Goal: Task Accomplishment & Management: Manage account settings

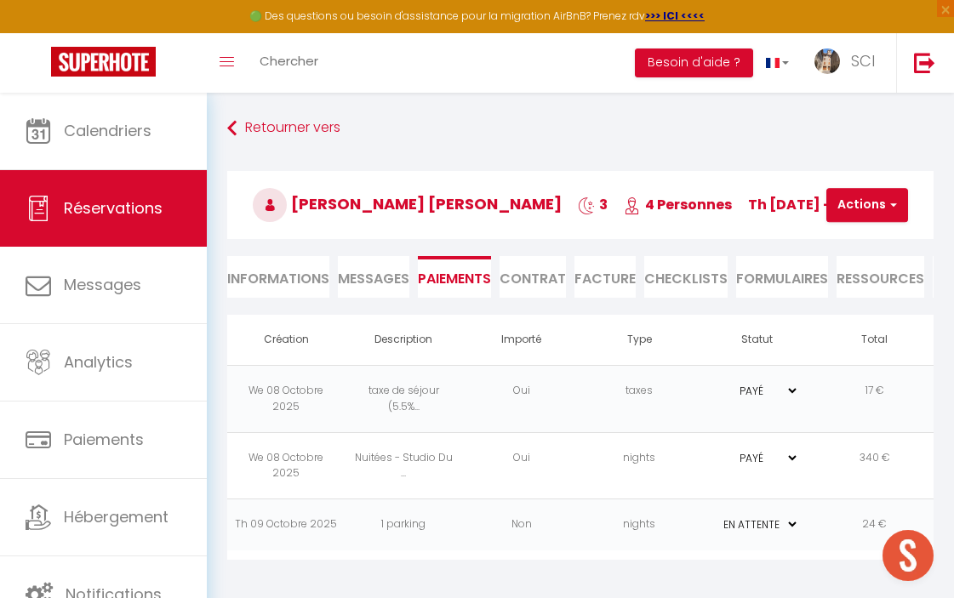
select select "0"
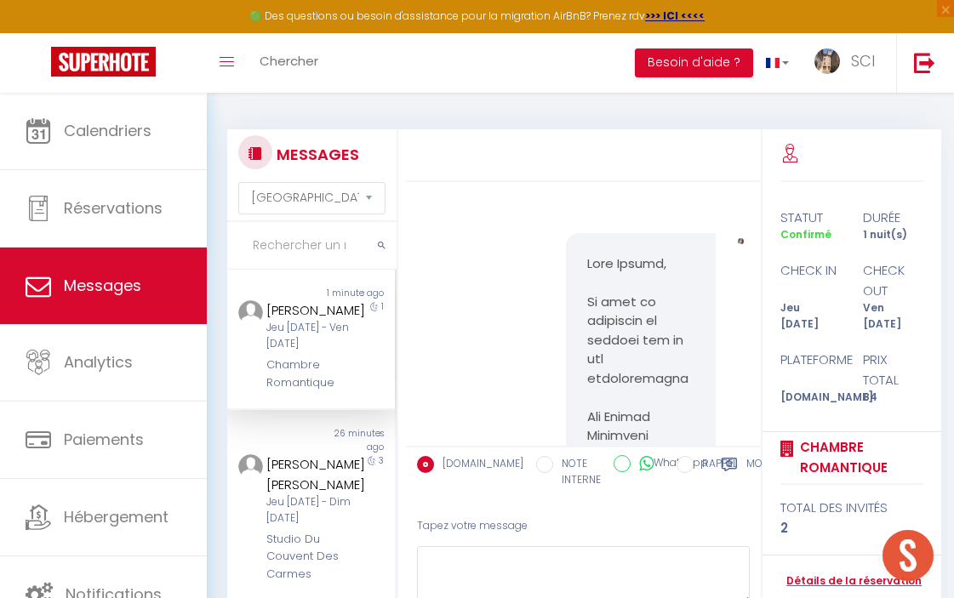
select select "message"
click at [306, 65] on span "Chercher" at bounding box center [289, 61] width 59 height 18
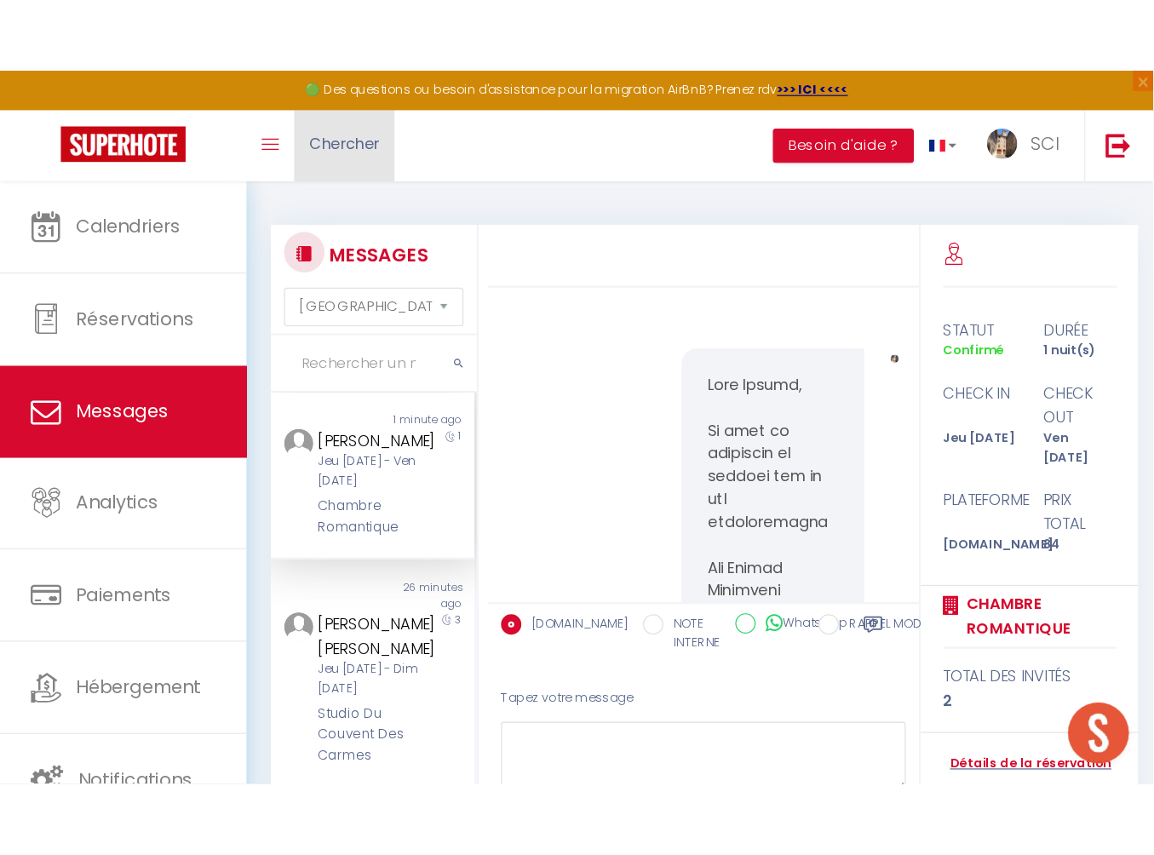
scroll to position [3318, 0]
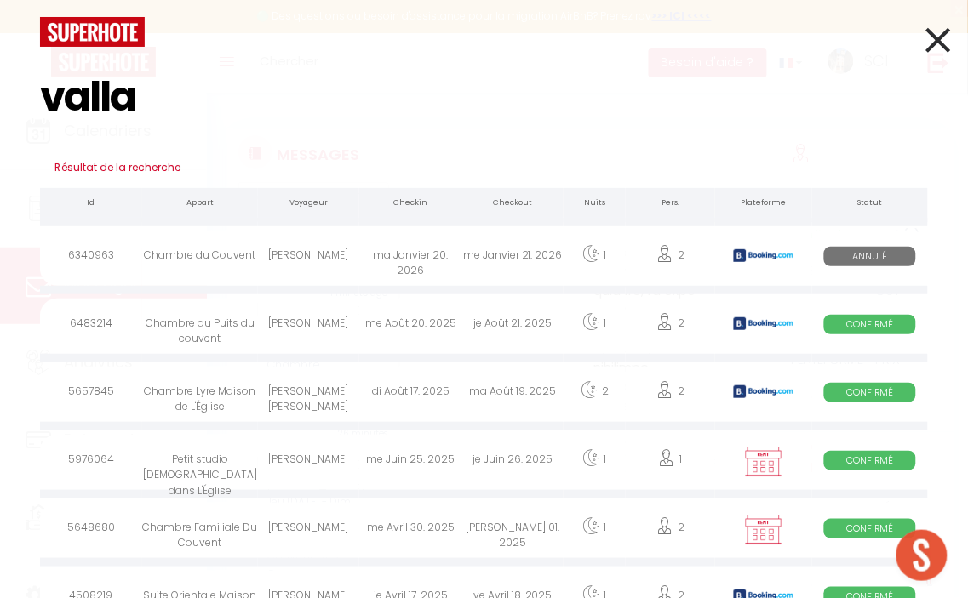
drag, startPoint x: 142, startPoint y: 99, endPoint x: 20, endPoint y: 97, distance: 121.8
click at [20, 97] on div "valla Résultat de la recherche Id Appart Voyageur Checkin Checkout Nuits Pers. …" at bounding box center [484, 299] width 968 height 598
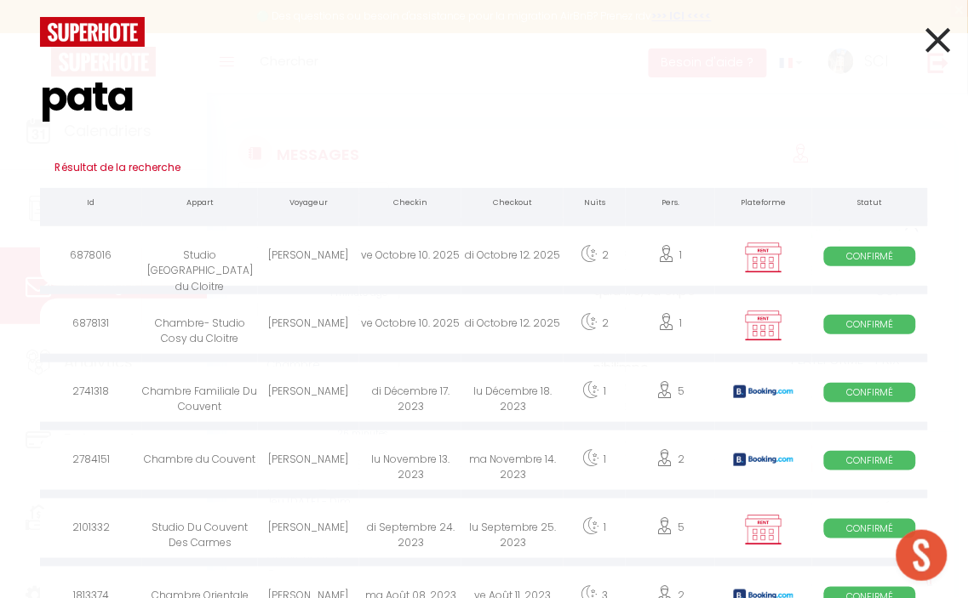
type input "pata"
click at [304, 319] on div "FRANK PATAULT" at bounding box center [309, 326] width 102 height 55
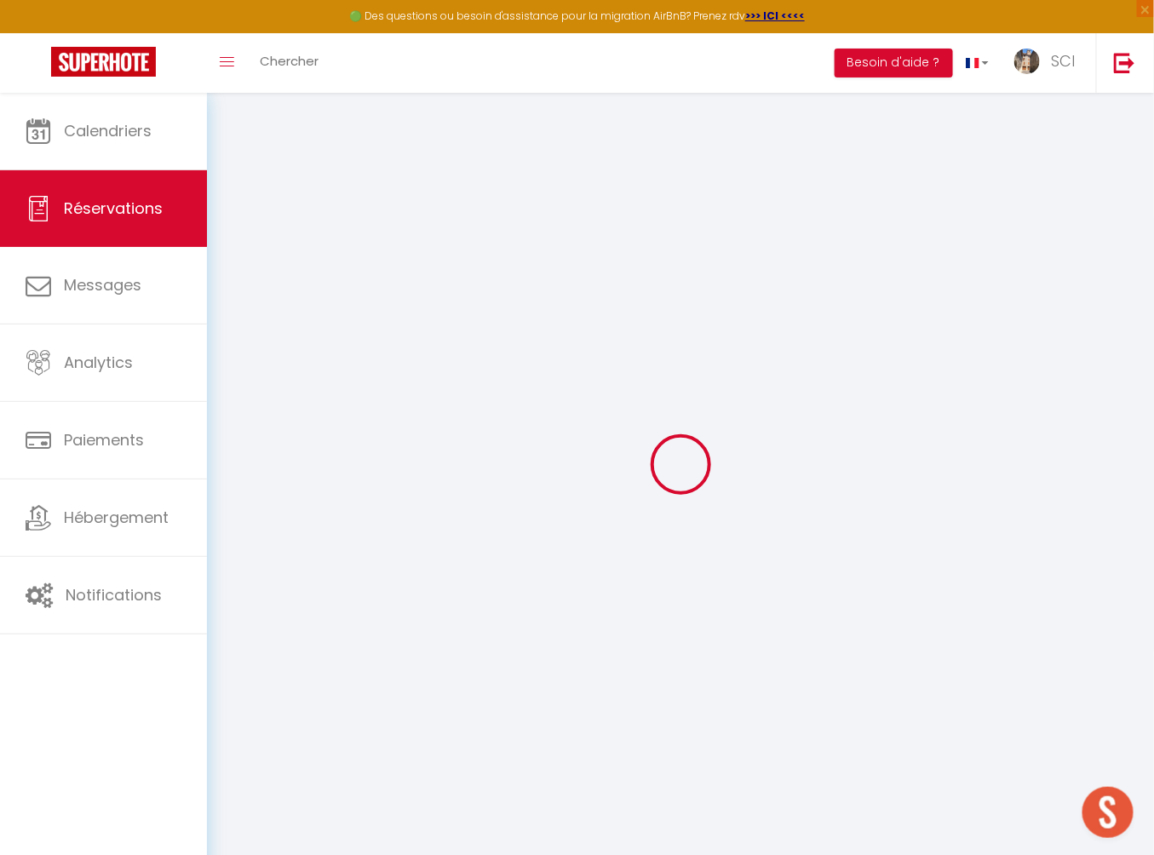
select select
checkbox input "false"
select select
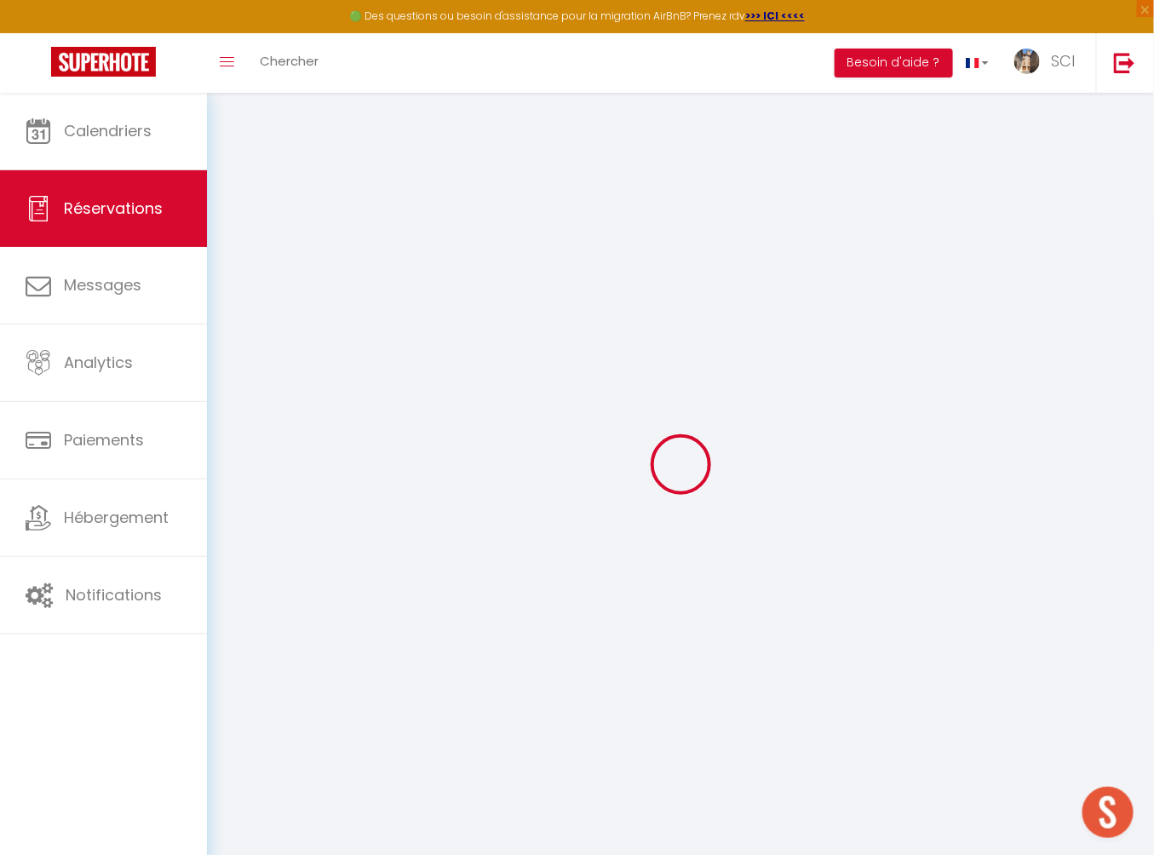
checkbox input "false"
type textarea "Pour notre technicien PATRICK VALLA- Au nom de la SAS L AGENCE OBJECTIF PROD"
type textarea "autre email de contact : torres.florian@gmail.com"
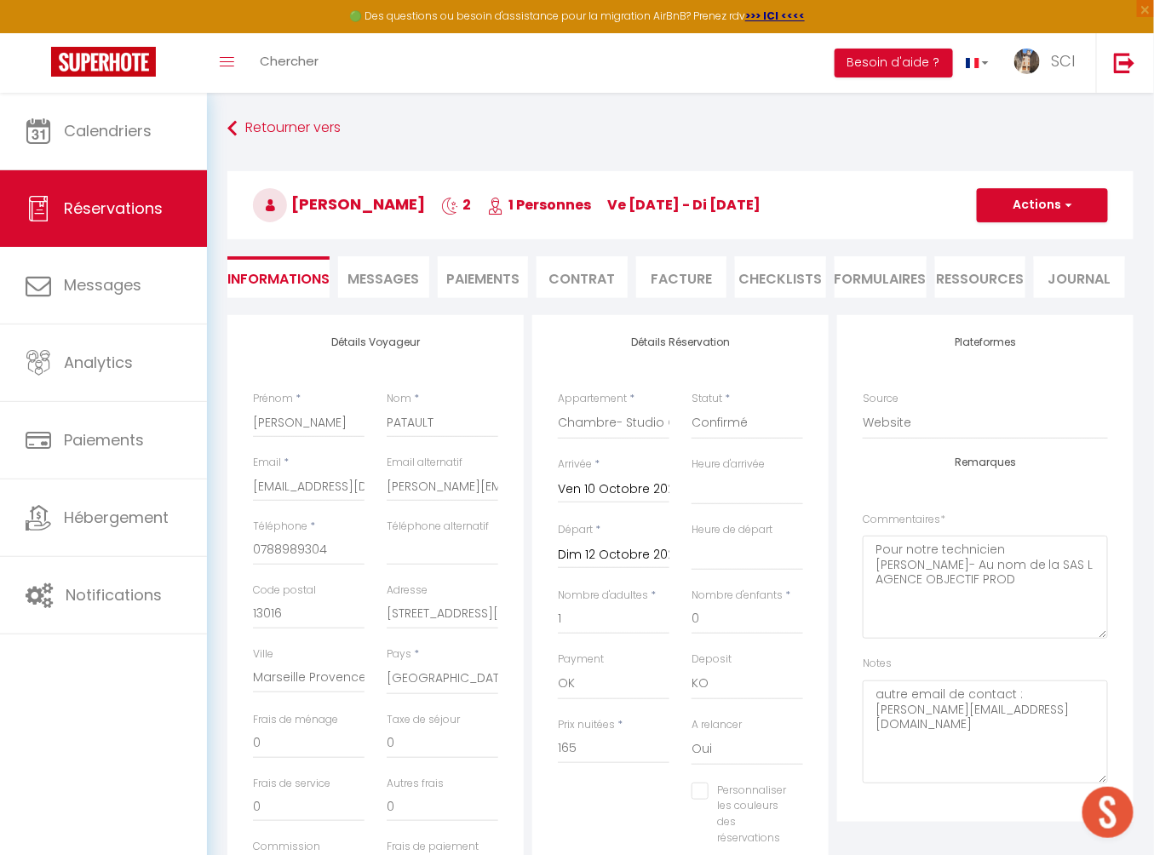
select select
checkbox input "false"
select select
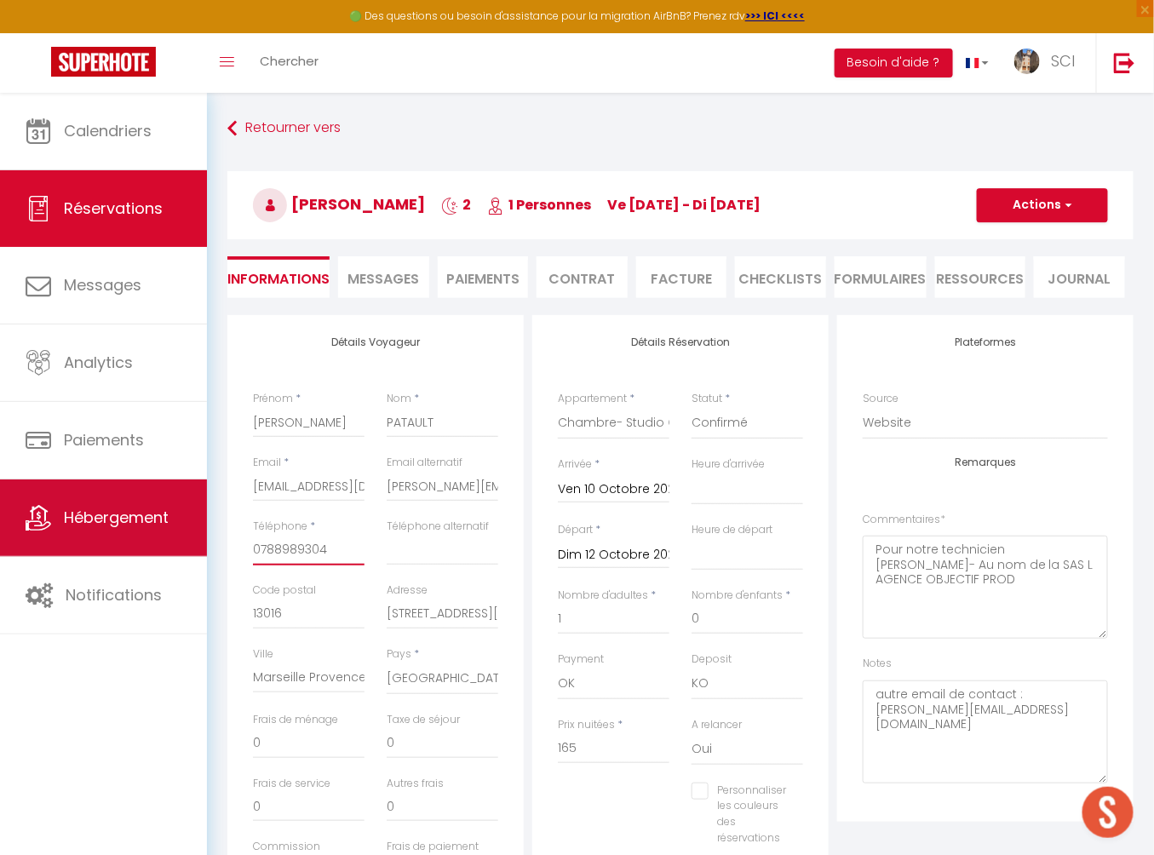
drag, startPoint x: 337, startPoint y: 545, endPoint x: 205, endPoint y: 541, distance: 132.0
click at [205, 541] on div "🟢 Des questions ou besoin d'assistance pour la migration AirBnB? Prenez rdv >>>…" at bounding box center [577, 695] width 1154 height 1205
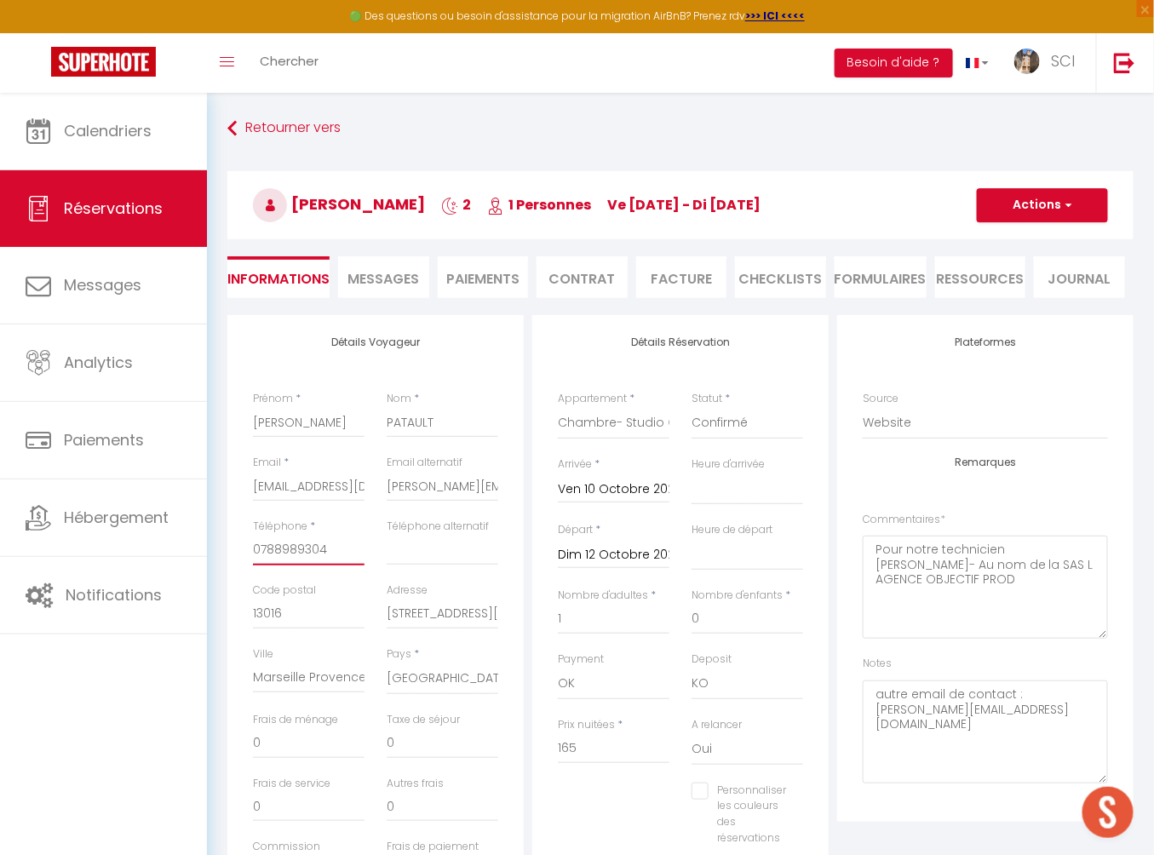
paste input "612730443"
type input "0612730443"
select select
checkbox input "false"
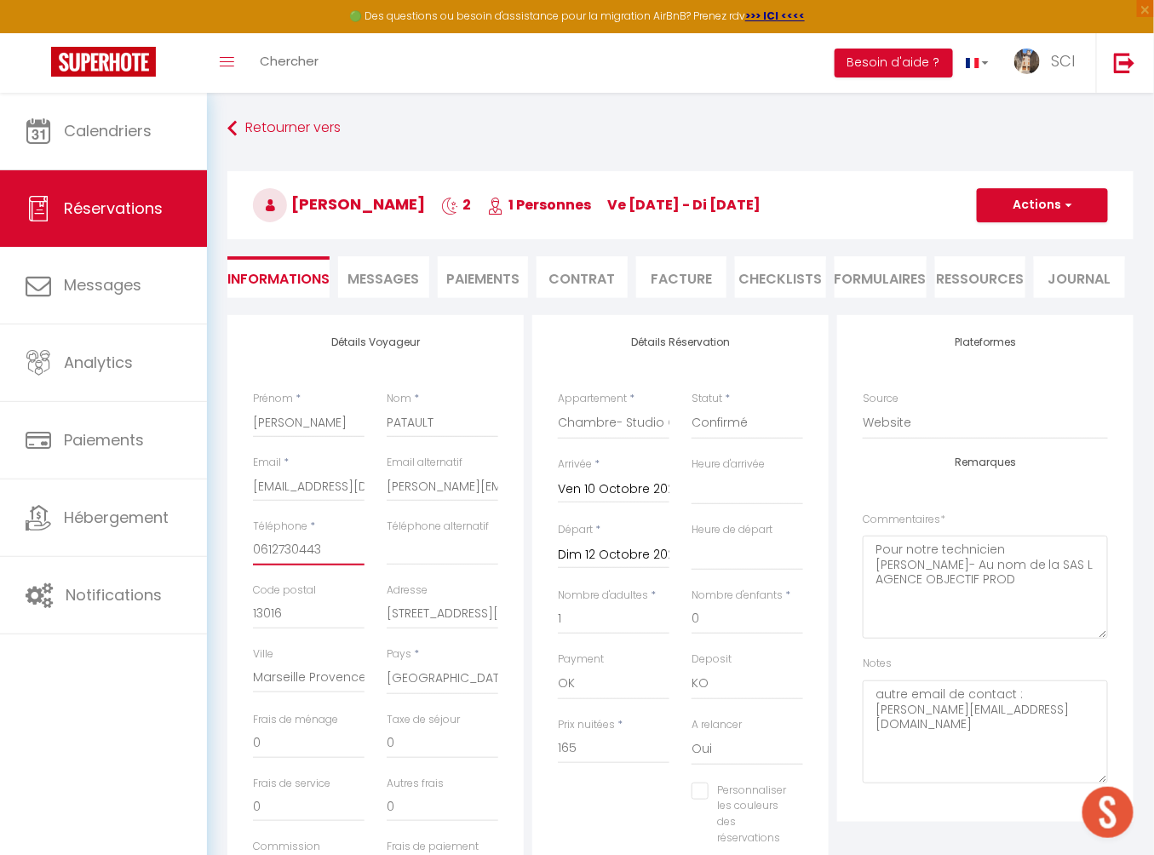
type input "0612730443"
click at [371, 550] on div "Téléphone * 0612730443" at bounding box center [309, 550] width 134 height 64
drag, startPoint x: 387, startPoint y: 486, endPoint x: 538, endPoint y: 492, distance: 150.8
click at [538, 492] on div "Détails Voyageur Prénom * FRANK Nom * PATAULT Email * comptabilite@chlorophylle…" at bounding box center [680, 631] width 914 height 633
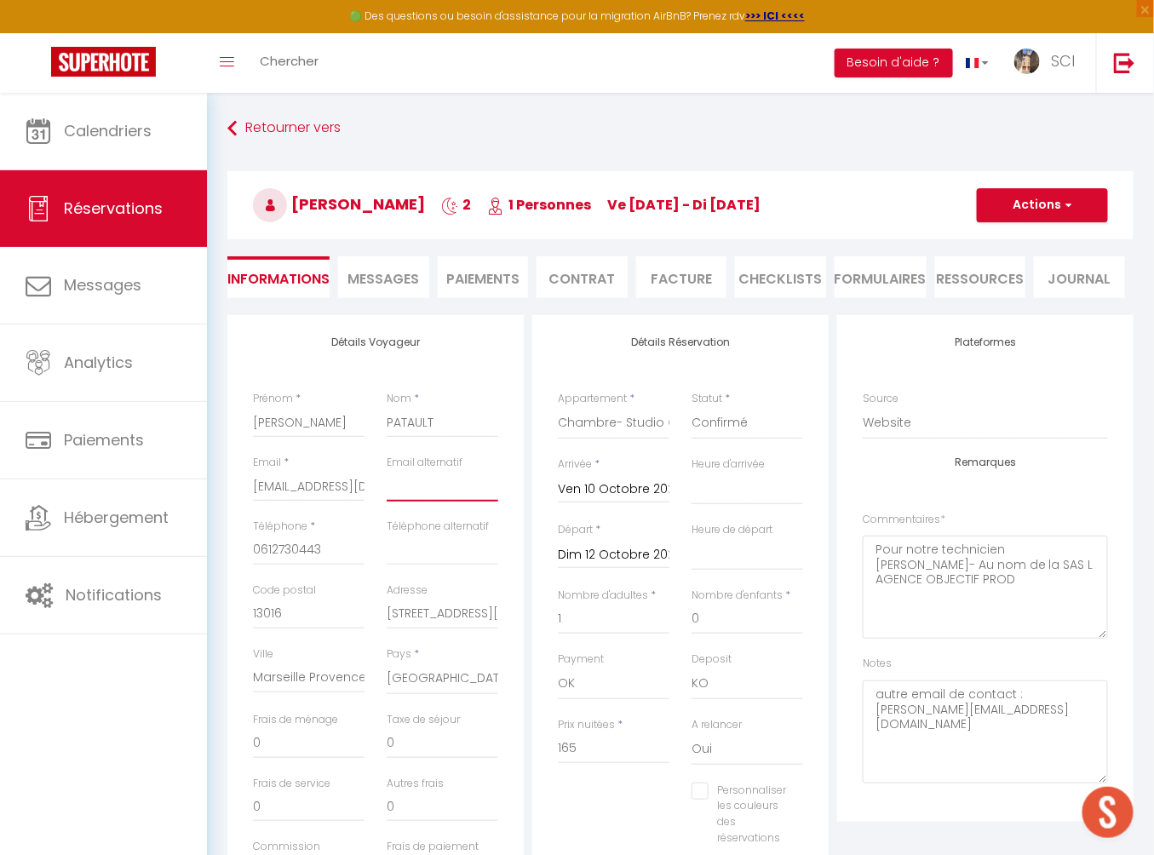
select select
checkbox input "false"
paste input "patrick.valla@sfr.fr"
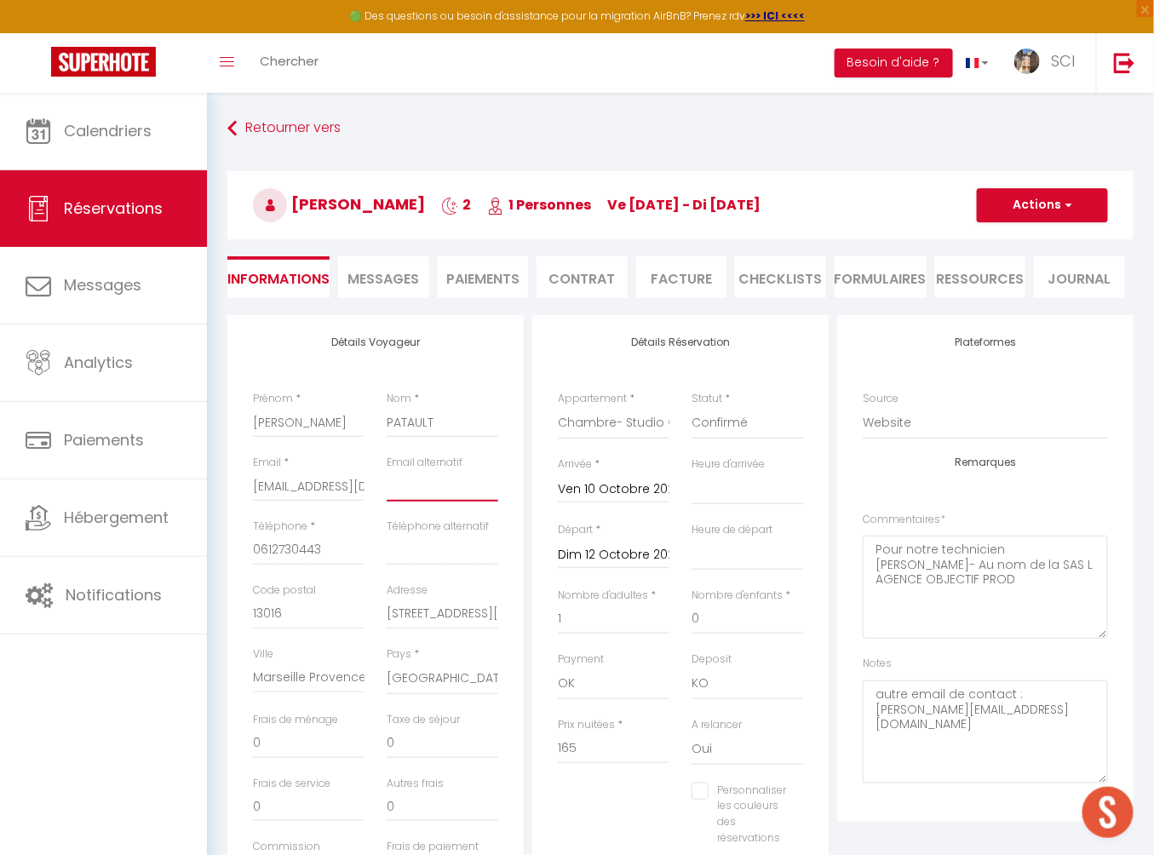
type input "patrick.valla@sfr.fr"
select select
checkbox input "false"
type input "patrick.valla@sfr.fr"
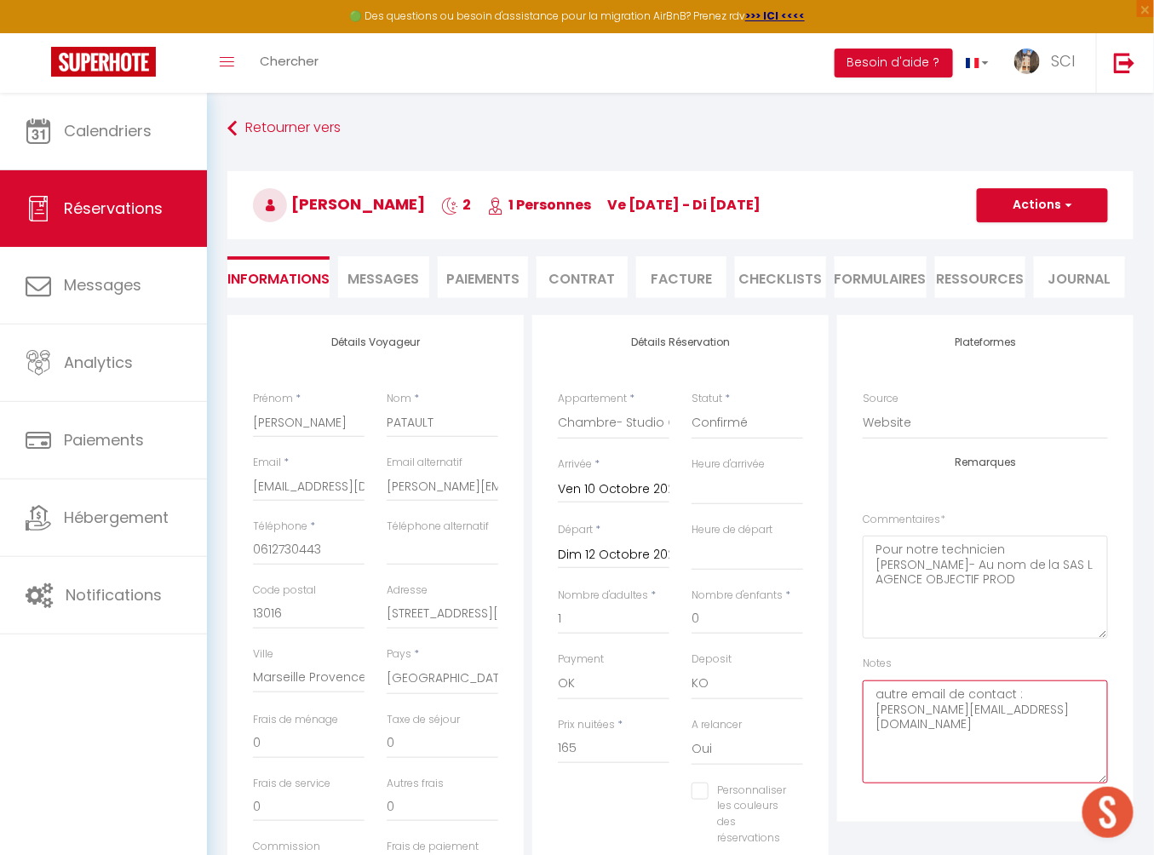
click at [920, 598] on textarea "autre email de contact : torres.florian@gmail.com" at bounding box center [984, 731] width 245 height 103
drag, startPoint x: 1027, startPoint y: 713, endPoint x: 866, endPoint y: 720, distance: 161.1
click at [866, 598] on textarea "autre email de contact : torres.florian@gmail.com" at bounding box center [984, 731] width 245 height 103
paste textarea "patrick.valla@sfr.fr"
type textarea "autre email de contact : patrick.valla@sfr.fr"
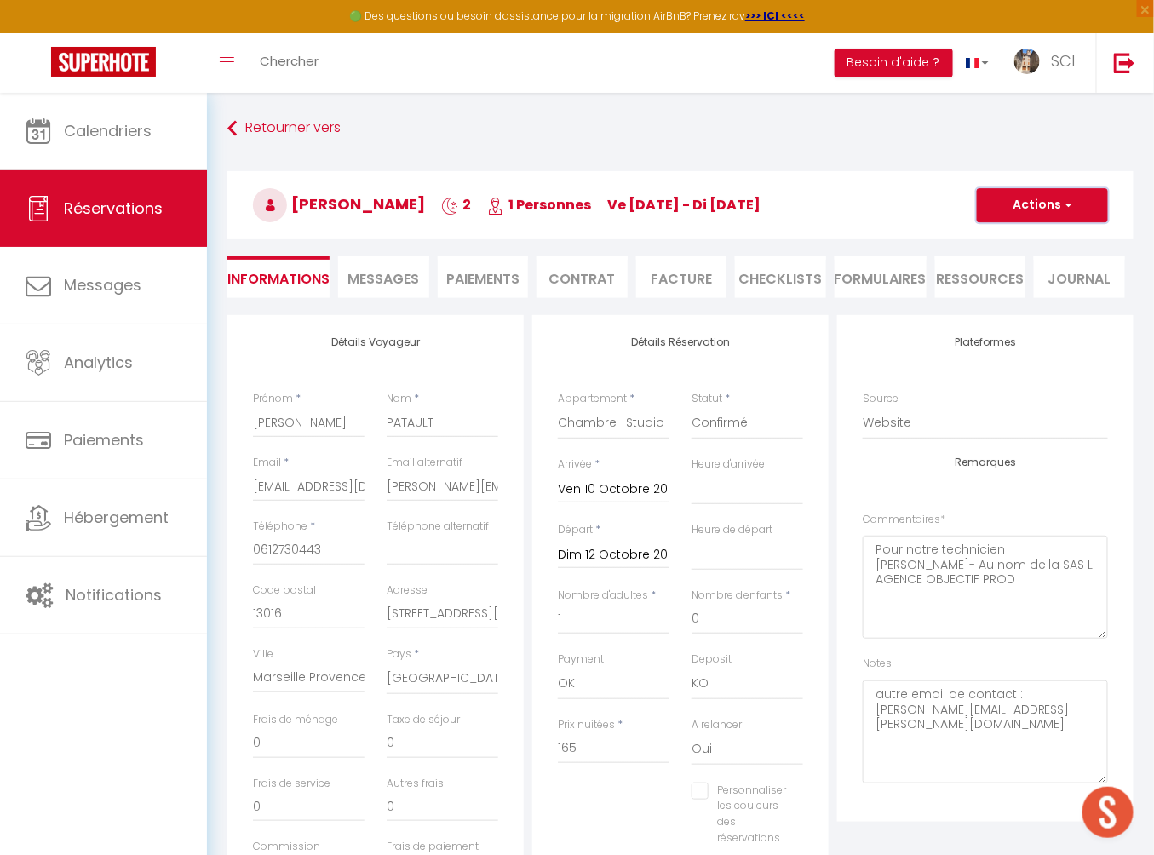
click at [953, 207] on button "Actions" at bounding box center [1041, 205] width 131 height 34
click at [953, 247] on link "Enregistrer" at bounding box center [1025, 243] width 135 height 22
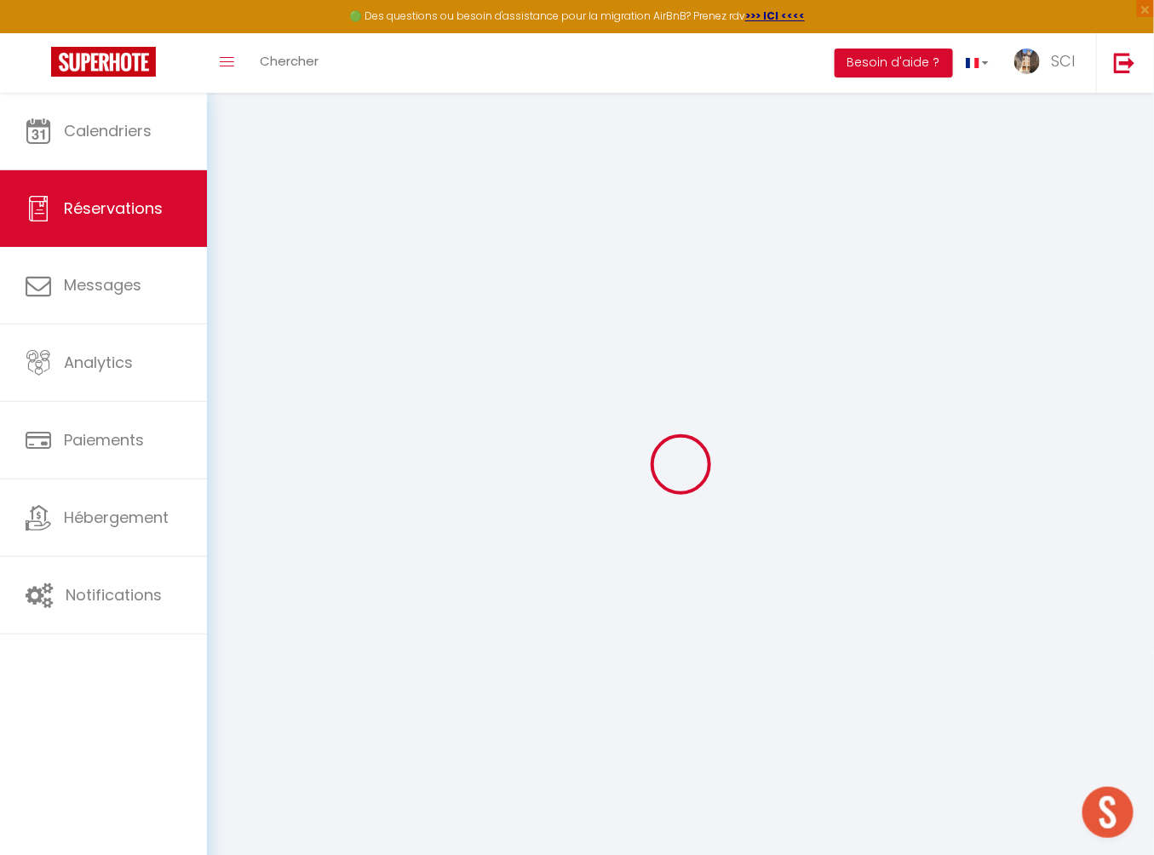
select select "not_cancelled"
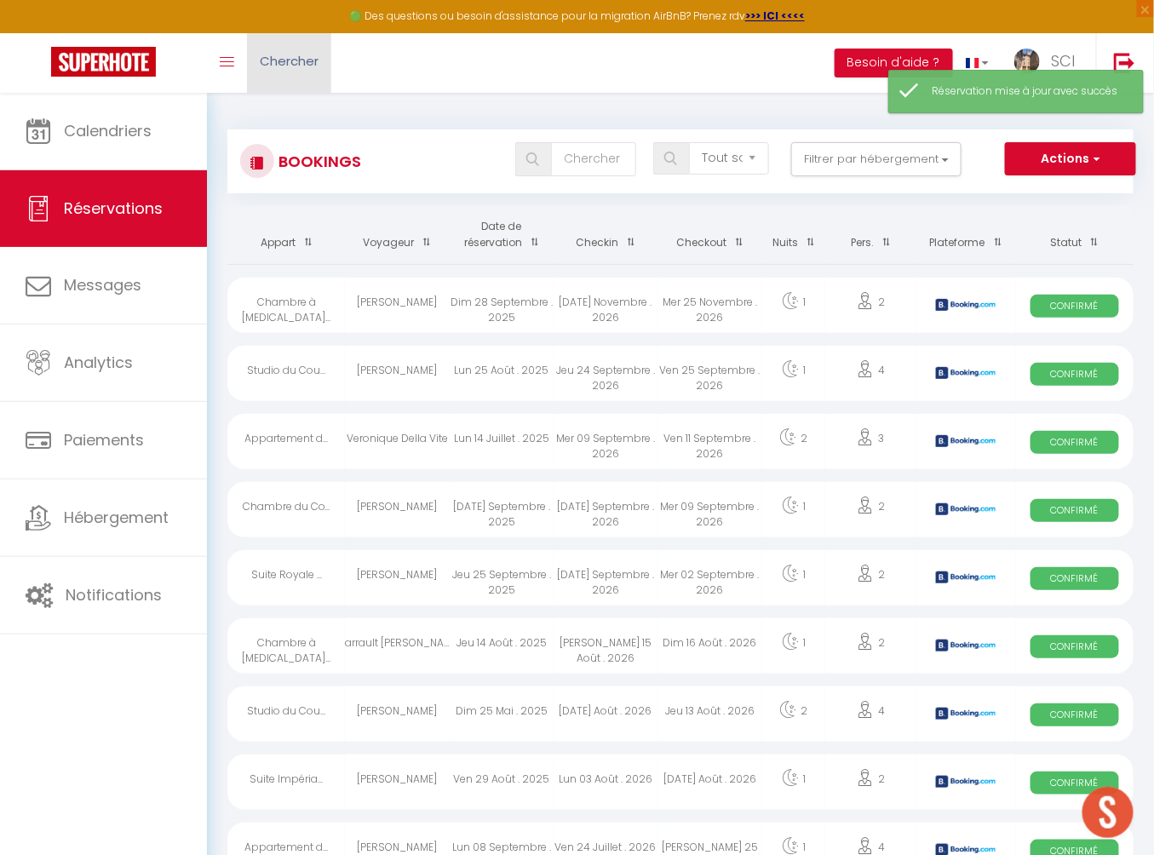
click at [287, 63] on span "Chercher" at bounding box center [289, 61] width 59 height 18
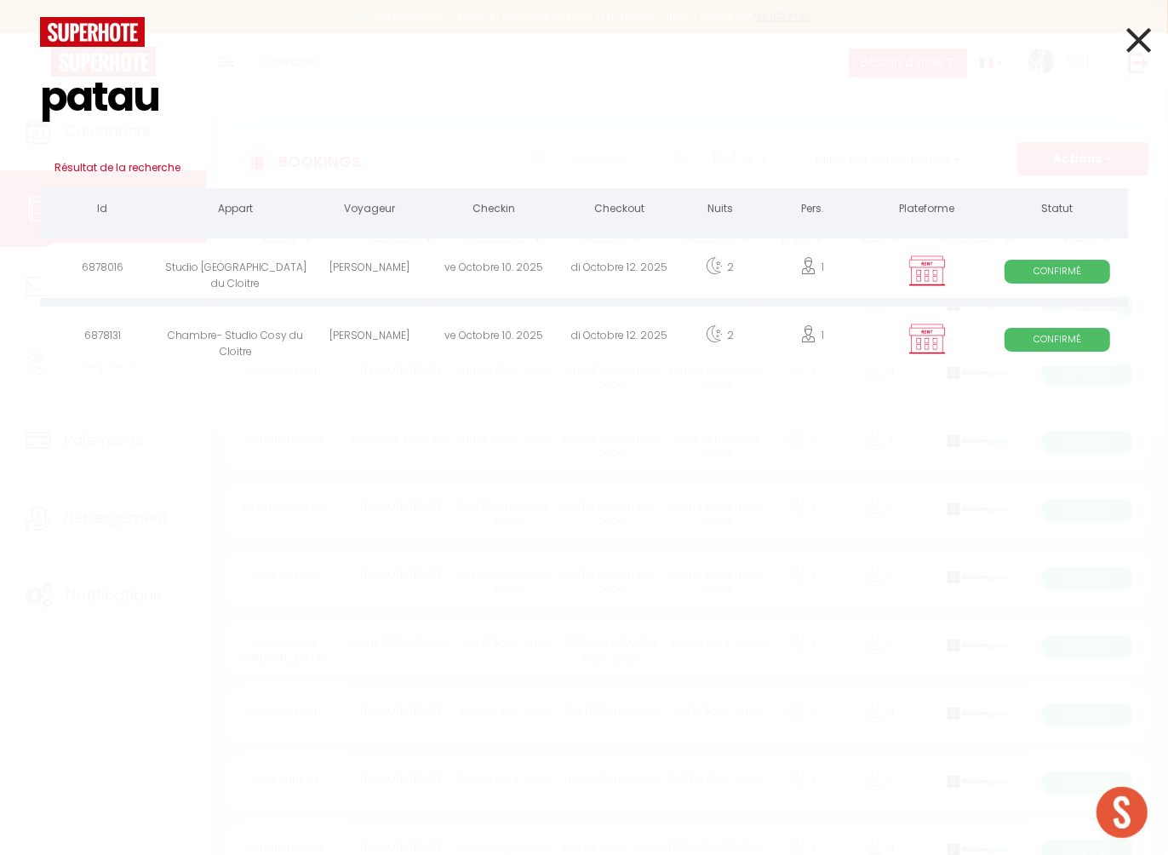
type input "patau"
click at [368, 266] on div "FRANK PATAU" at bounding box center [368, 270] width 125 height 55
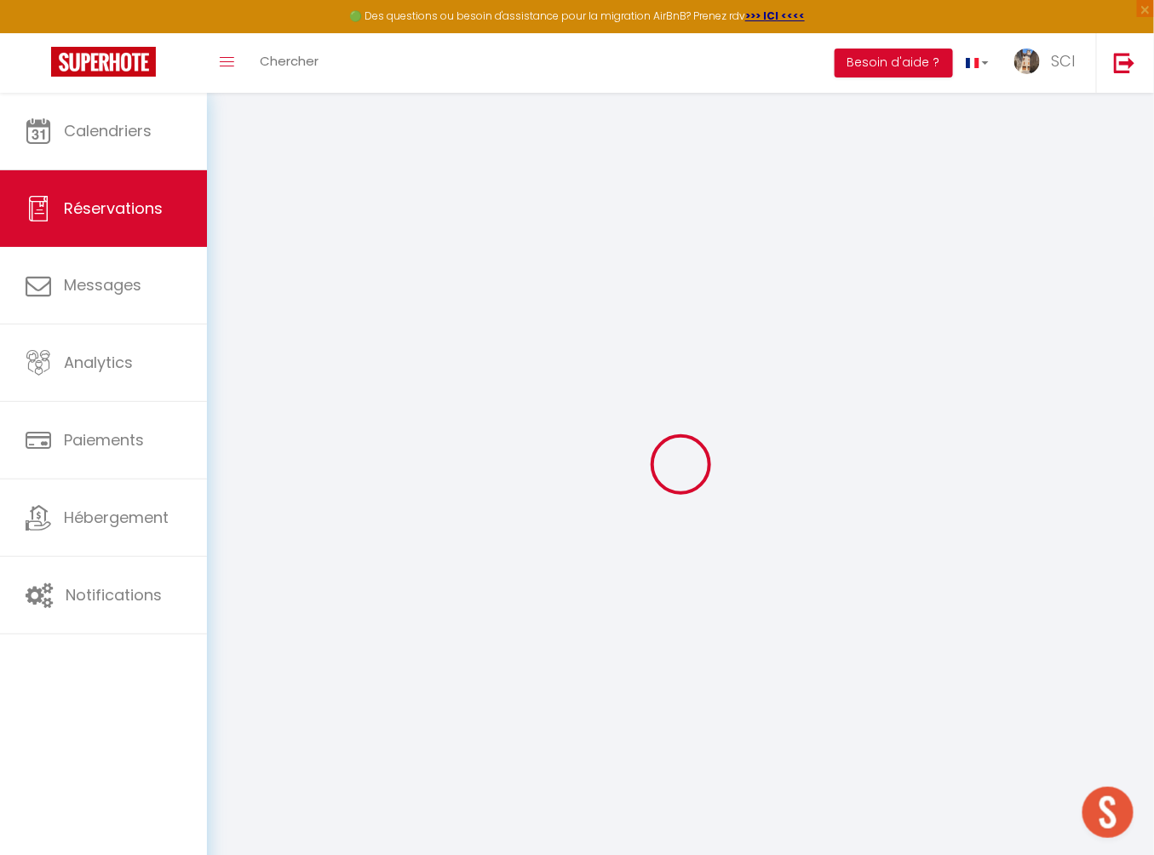
select select
checkbox input "false"
select select
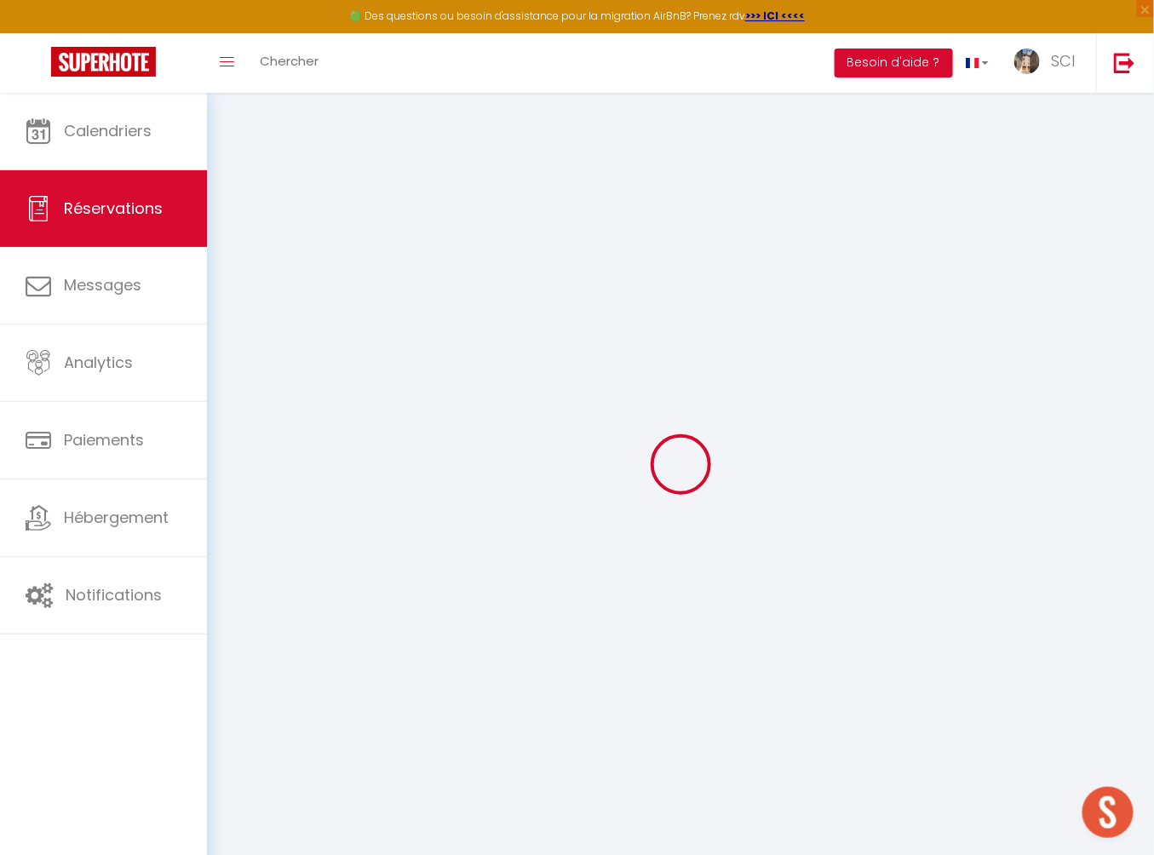
checkbox input "false"
select select
checkbox input "false"
type textarea "HEBERGEMENT POUR UN TECHNICIEN AUDIOVISUEL EN DEPLACEMENT - Nom du salarié Flor…"
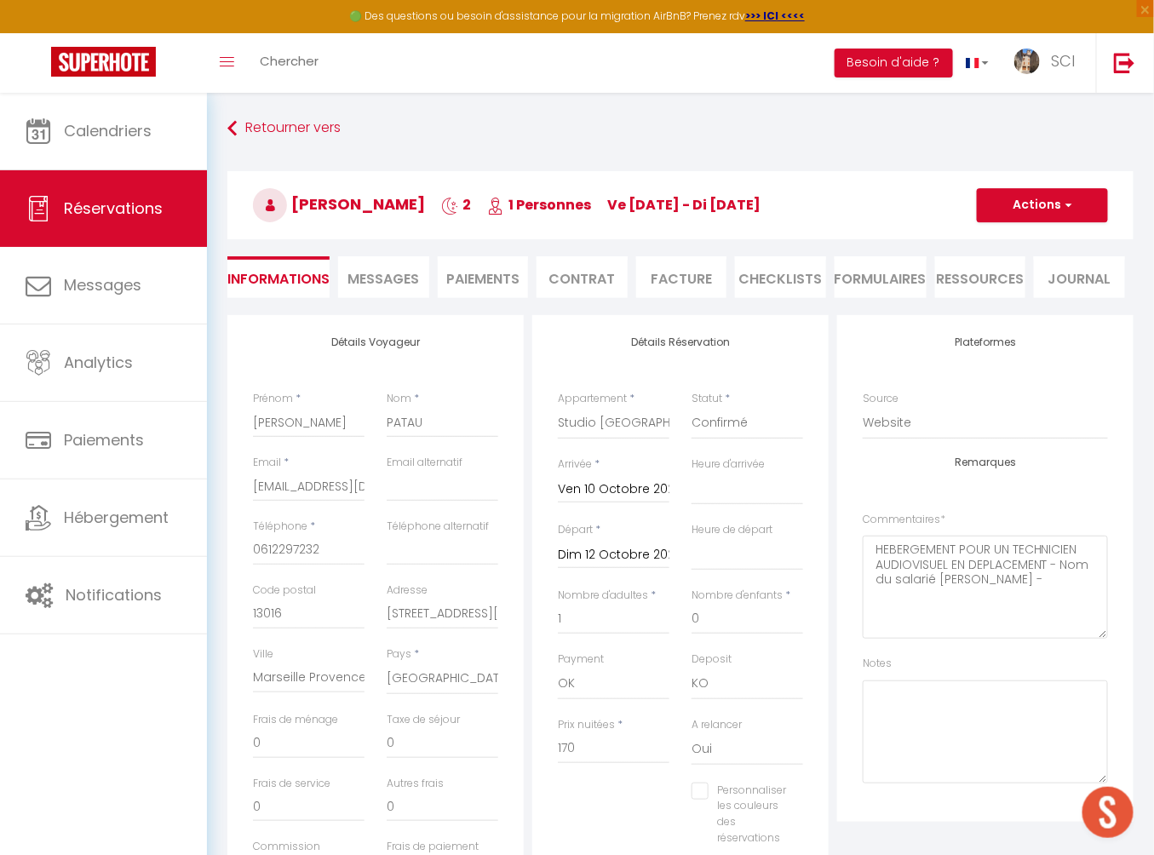
select select
checkbox input "false"
select select
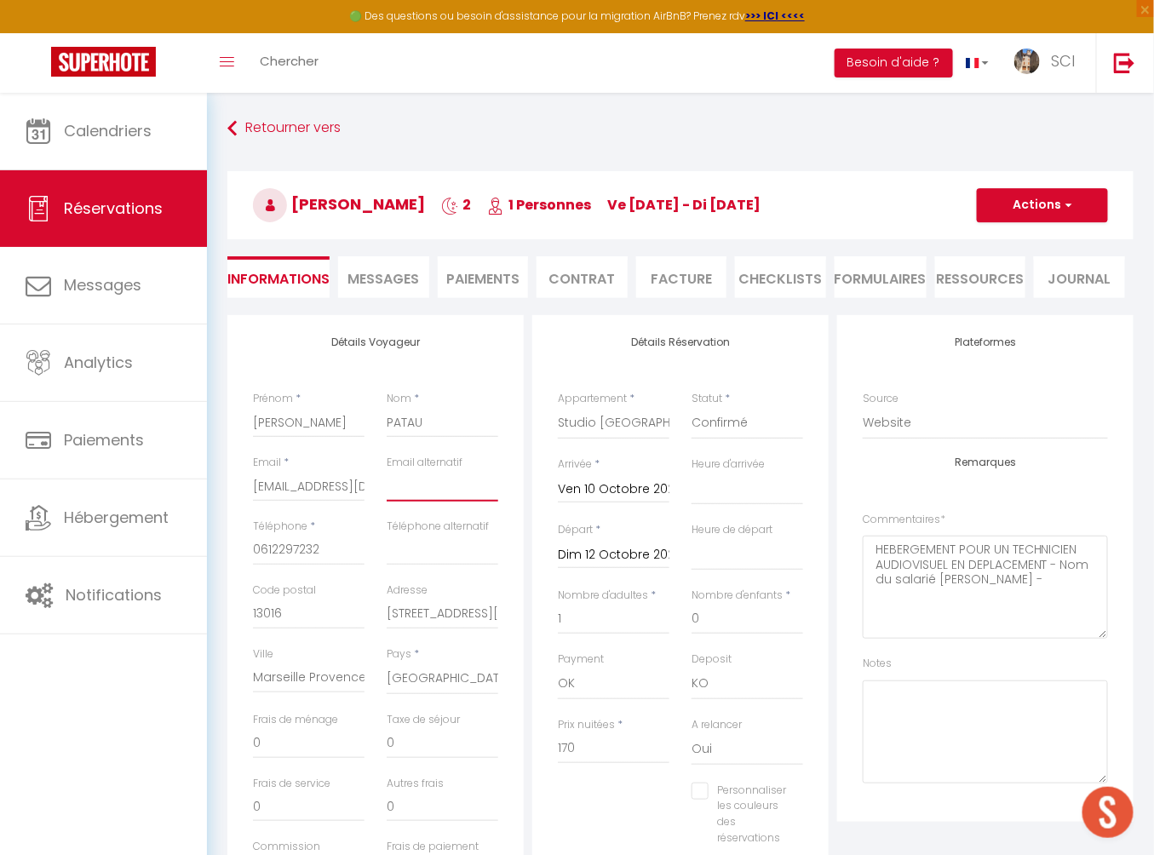
click at [432, 488] on input "email" at bounding box center [442, 486] width 112 height 31
click at [915, 598] on textarea at bounding box center [984, 731] width 245 height 103
click at [444, 488] on input "email" at bounding box center [442, 486] width 112 height 31
click at [934, 598] on textarea at bounding box center [984, 731] width 245 height 103
paste textarea "0788989304"
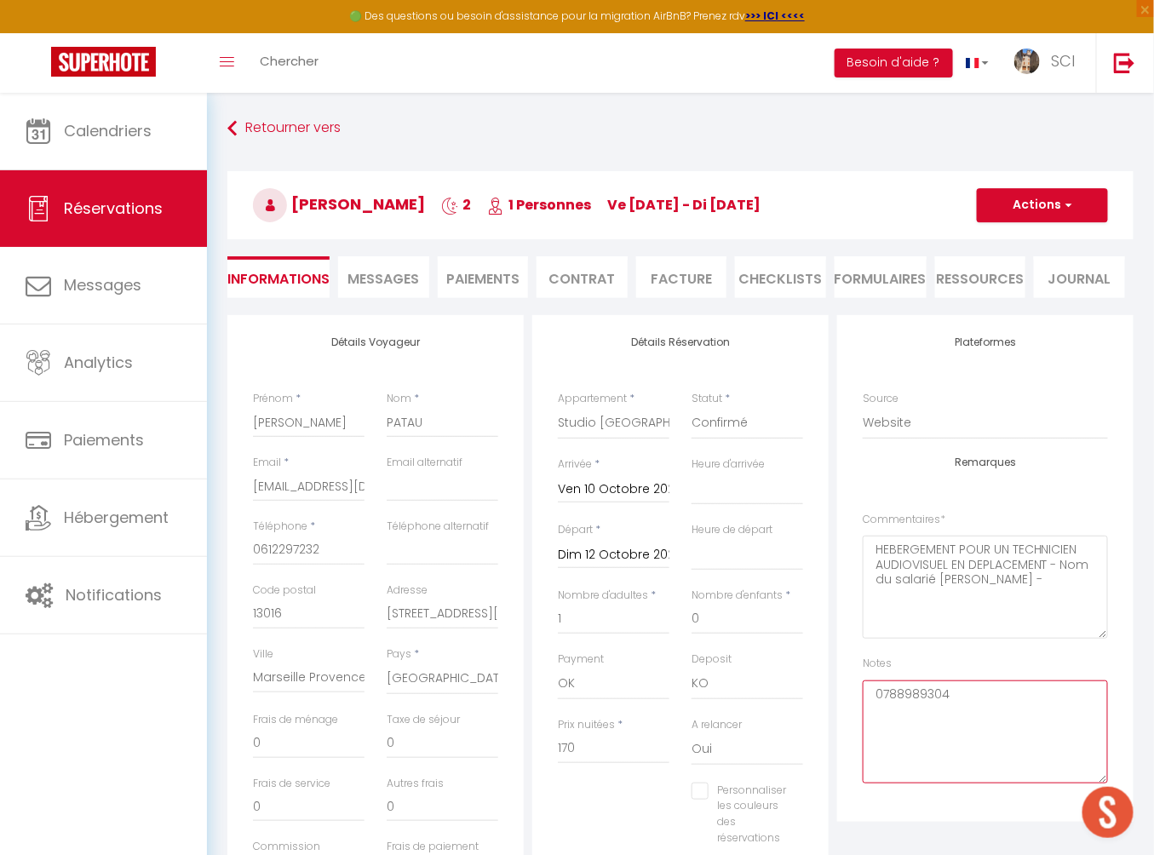
type textarea "0788989304"
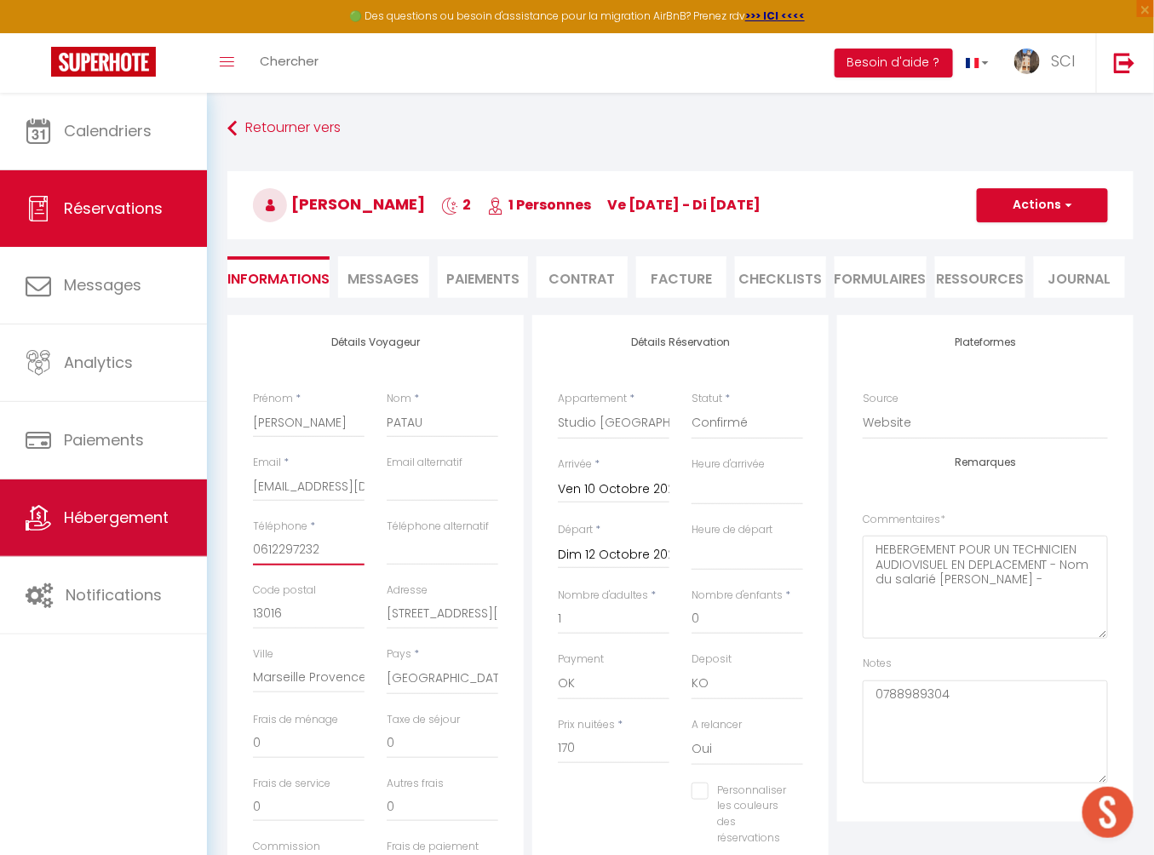
drag, startPoint x: 341, startPoint y: 549, endPoint x: 200, endPoint y: 549, distance: 141.3
click at [200, 549] on div "🟢 Des questions ou besoin d'assistance pour la migration AirBnB? Prenez rdv >>>…" at bounding box center [577, 695] width 1154 height 1205
paste input "788989304"
type input "0788989304"
select select
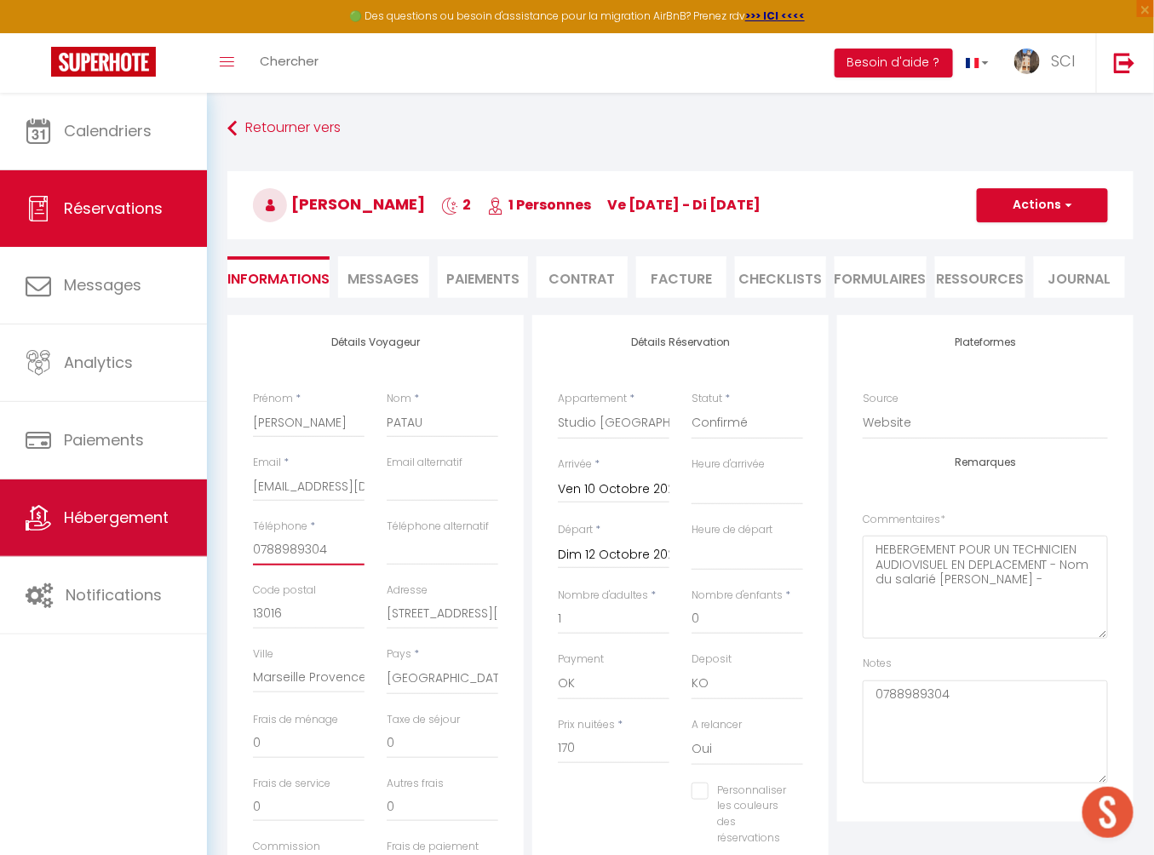
select select
checkbox input "false"
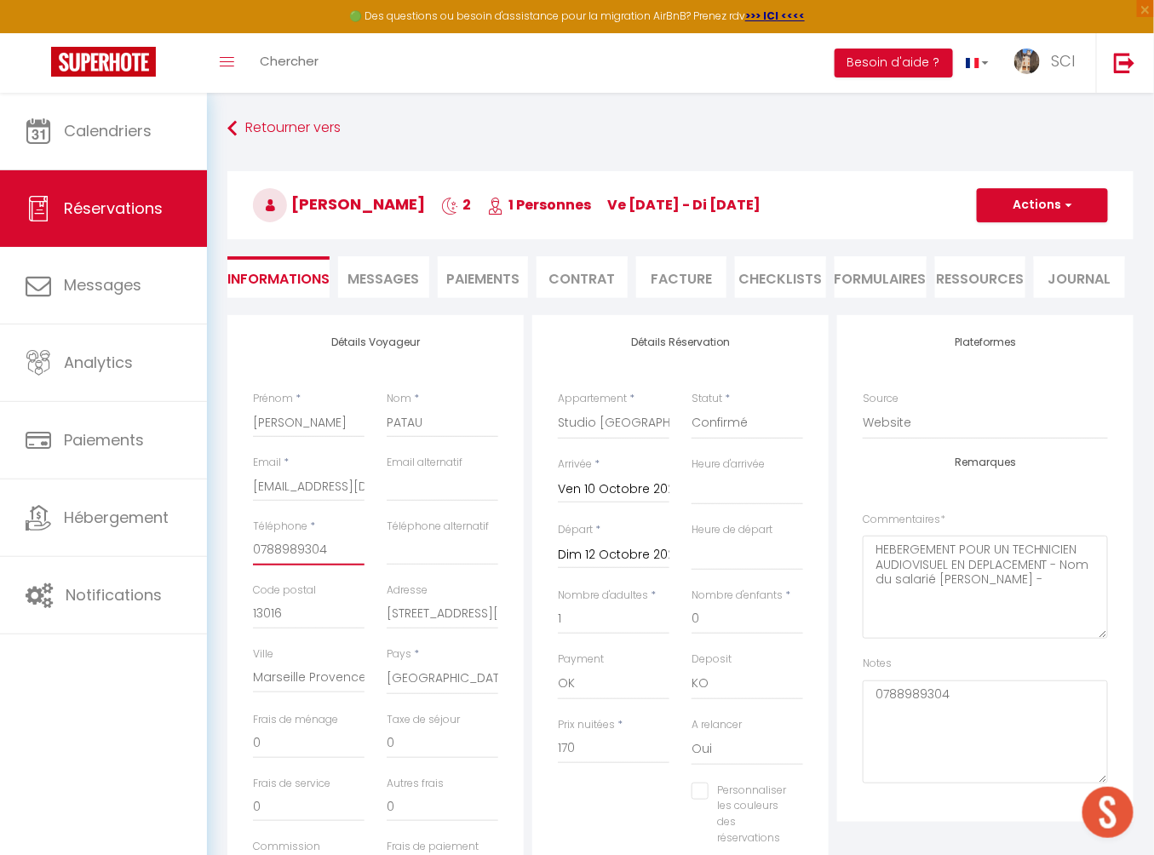
type input "0788989304"
click at [953, 598] on textarea "0788989304" at bounding box center [984, 731] width 245 height 103
click at [440, 484] on input "email" at bounding box center [442, 486] width 112 height 31
click at [894, 598] on textarea "0788989304" at bounding box center [984, 731] width 245 height 103
click at [953, 598] on textarea "0788989304" at bounding box center [984, 731] width 245 height 103
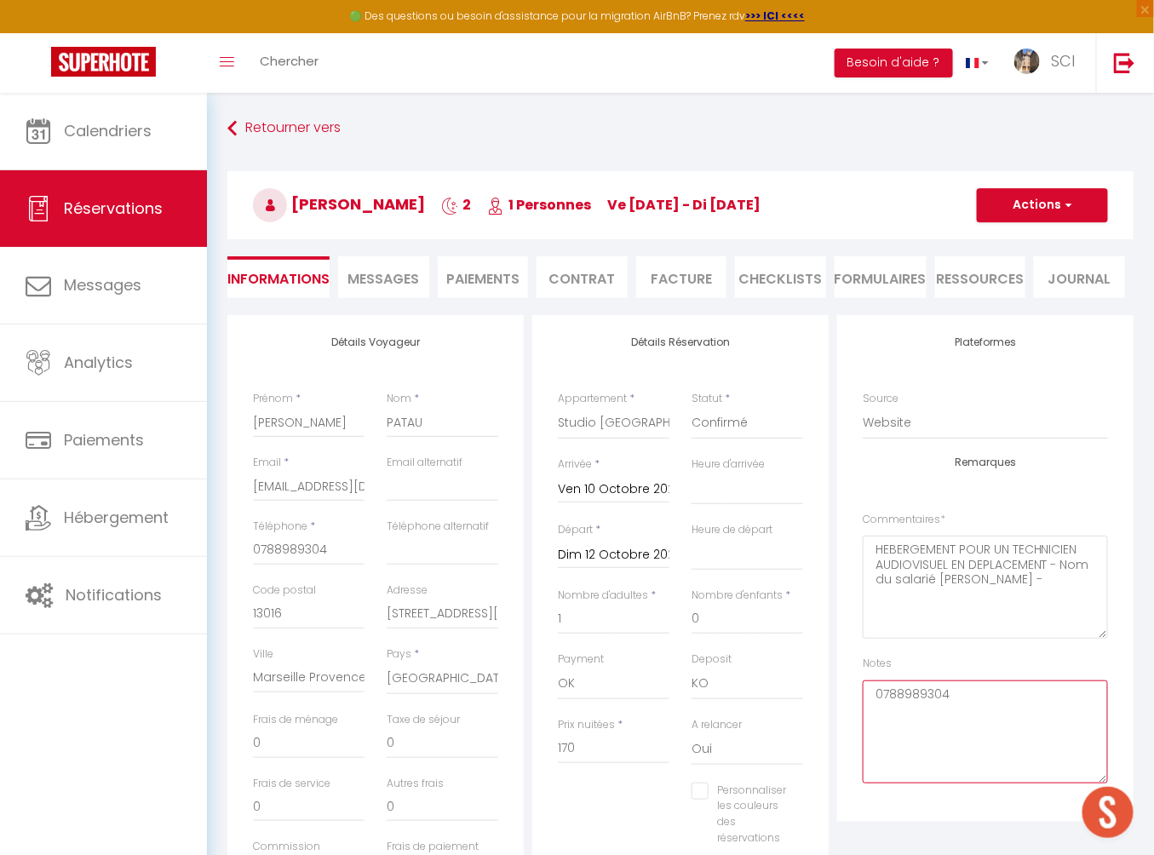
paste textarea "torres.florian@gmail.com"
type textarea "0788989304 torres.florian@gmail.com"
click at [466, 483] on input "email" at bounding box center [442, 486] width 112 height 31
paste input "torres.florian@gmail.com"
type input "torres.florian@gmail.com"
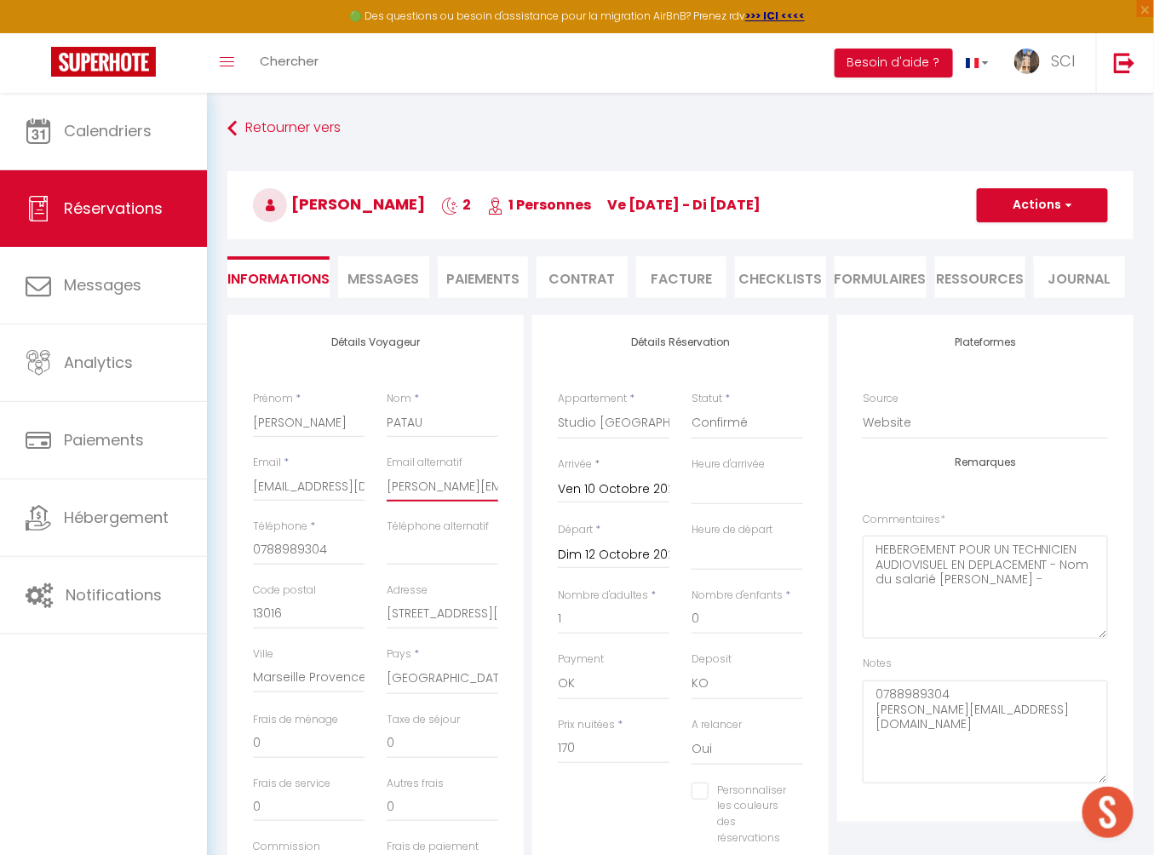
select select
checkbox input "false"
type input "torres.florian@gmail.com"
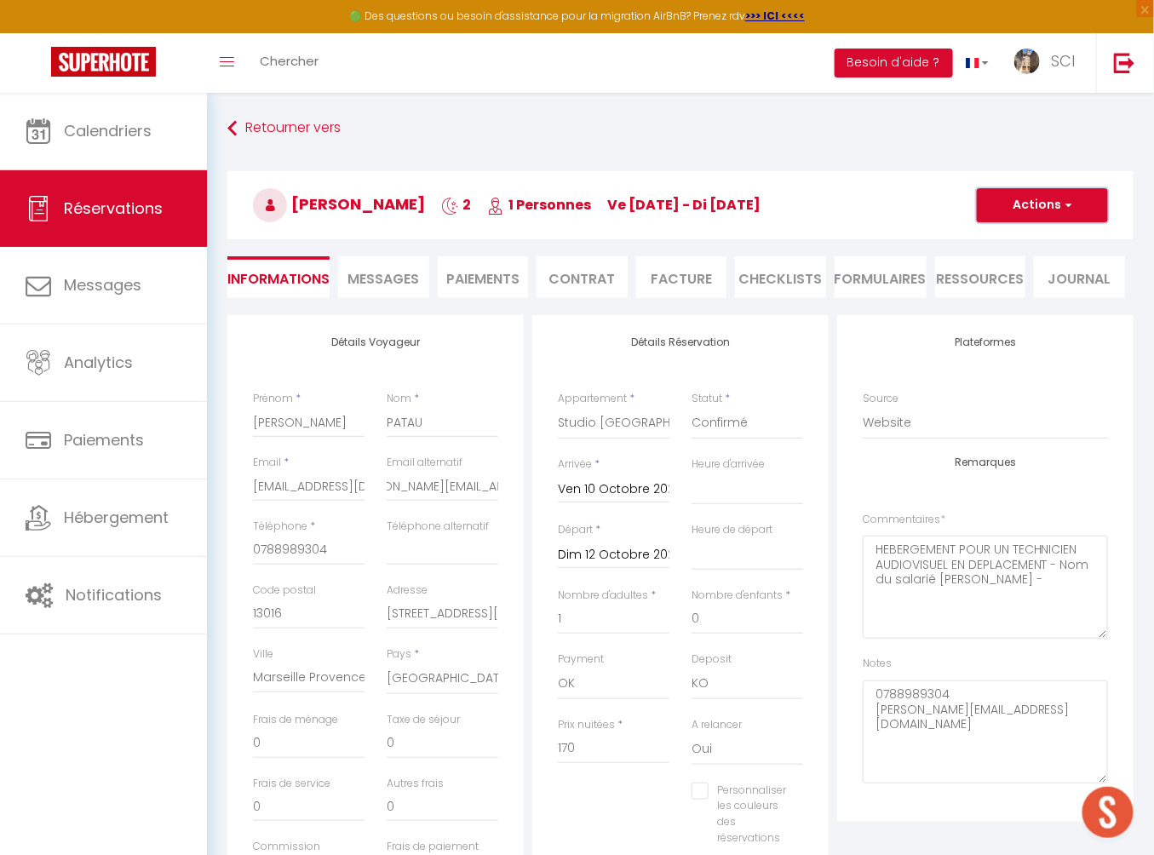
click at [953, 209] on button "Actions" at bounding box center [1041, 205] width 131 height 34
click at [953, 243] on link "Enregistrer" at bounding box center [1025, 243] width 135 height 22
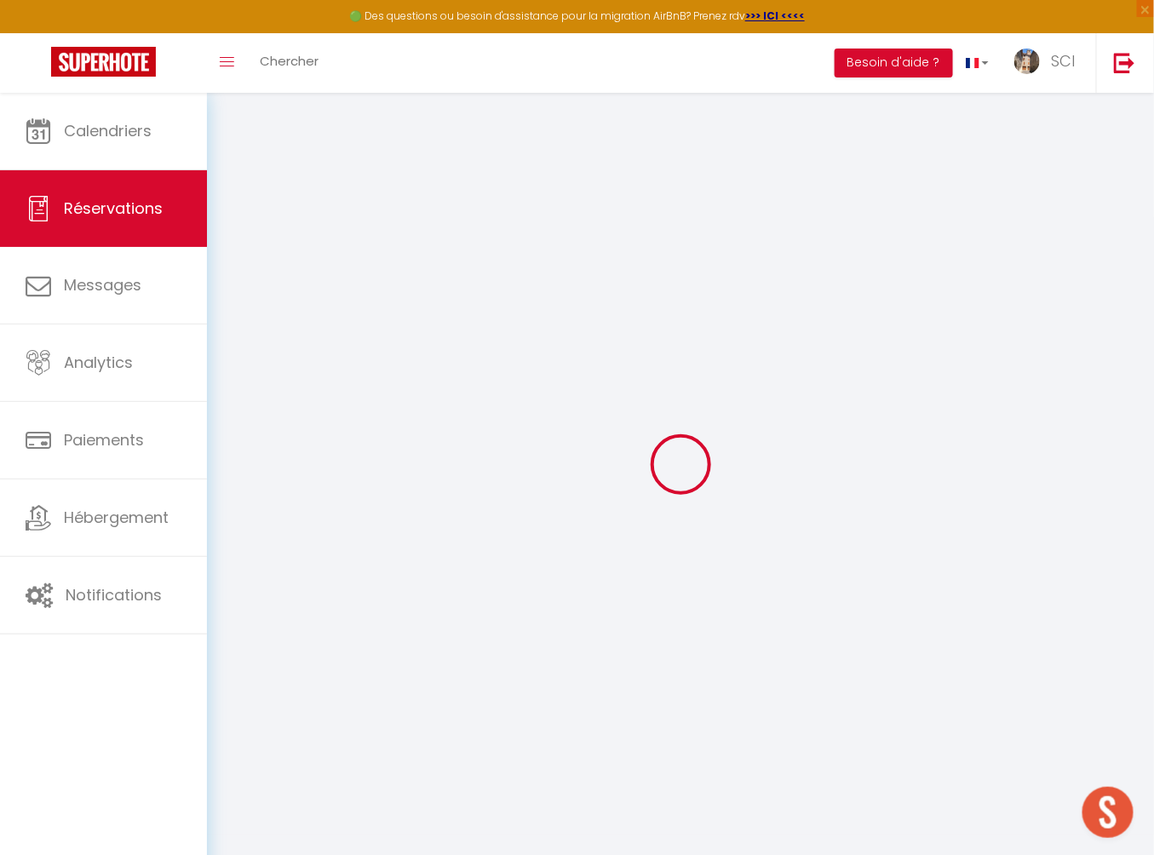
select select "not_cancelled"
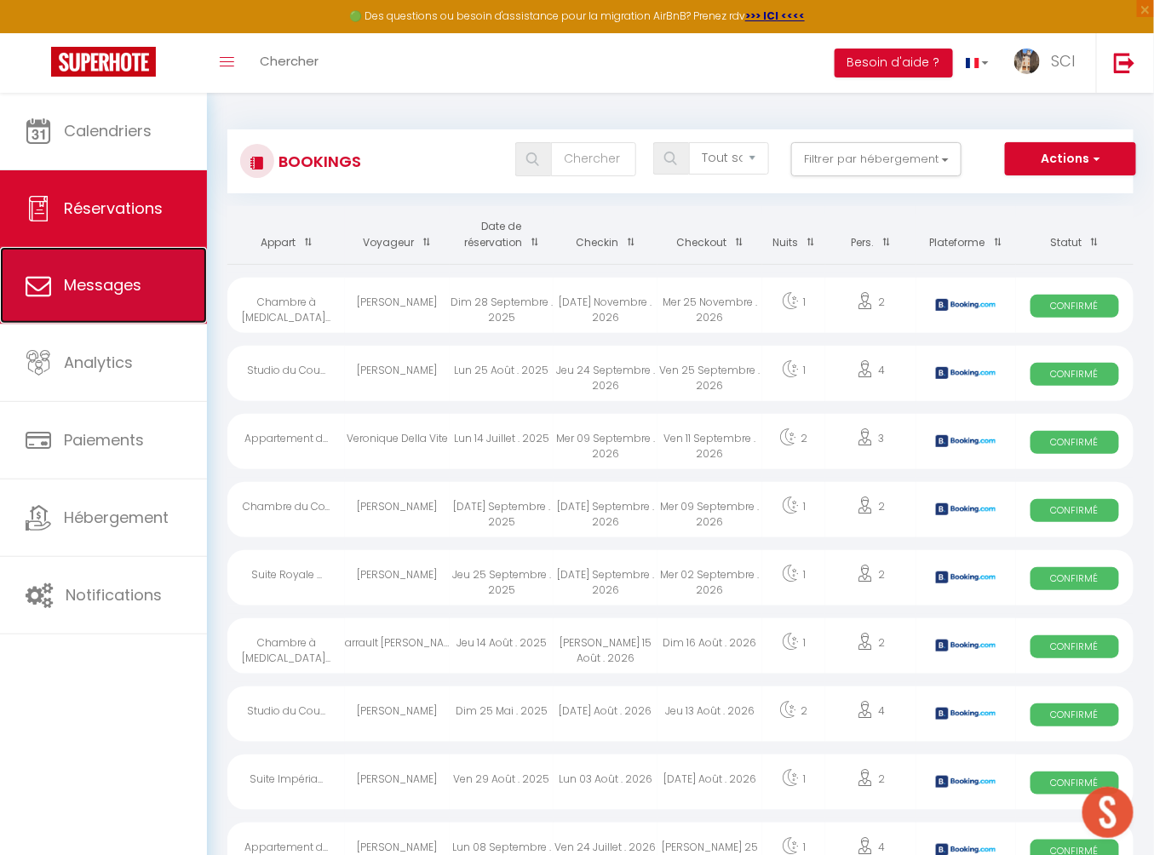
click at [123, 292] on span "Messages" at bounding box center [102, 284] width 77 height 21
select select "message"
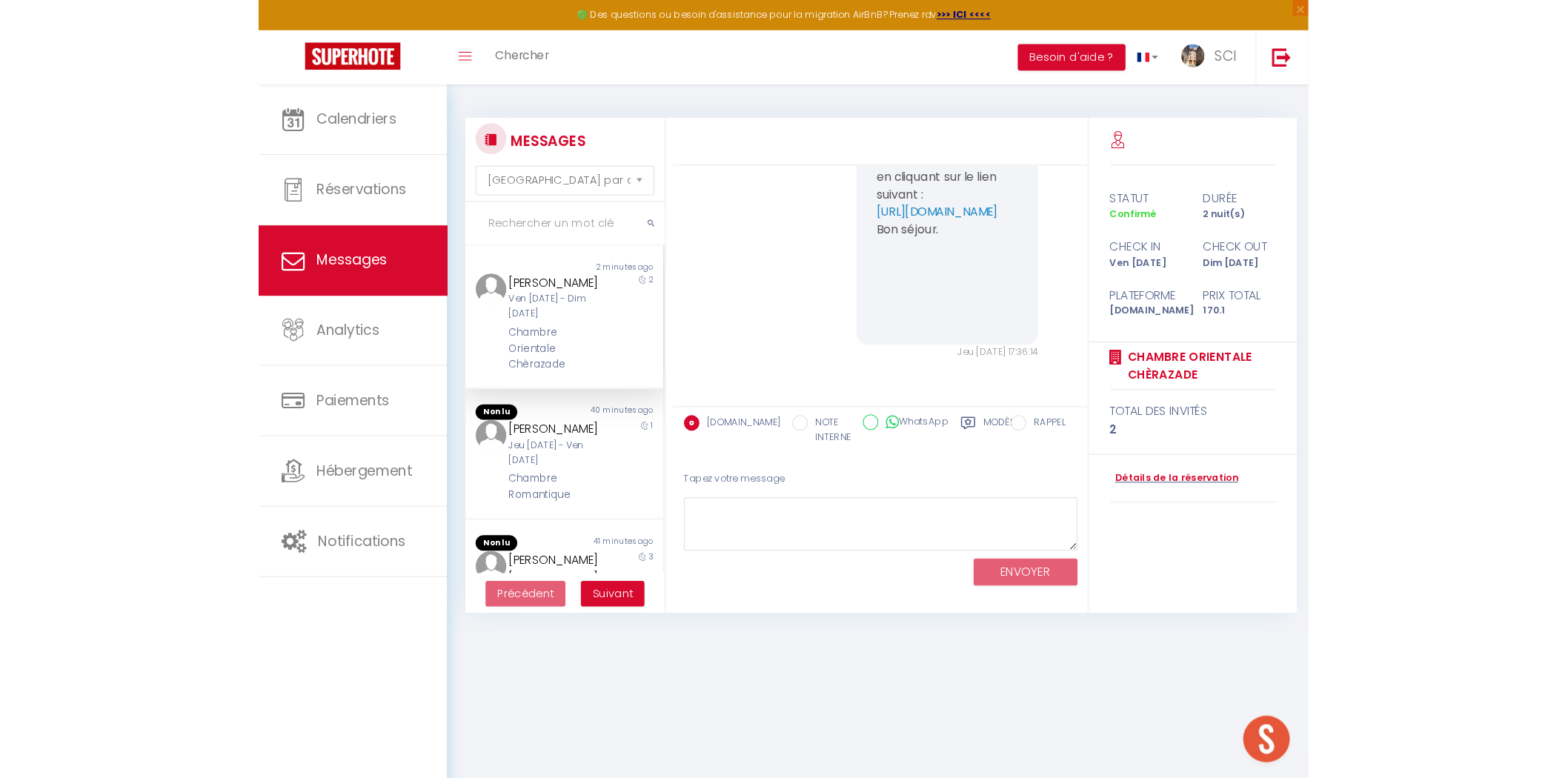
scroll to position [1050, 0]
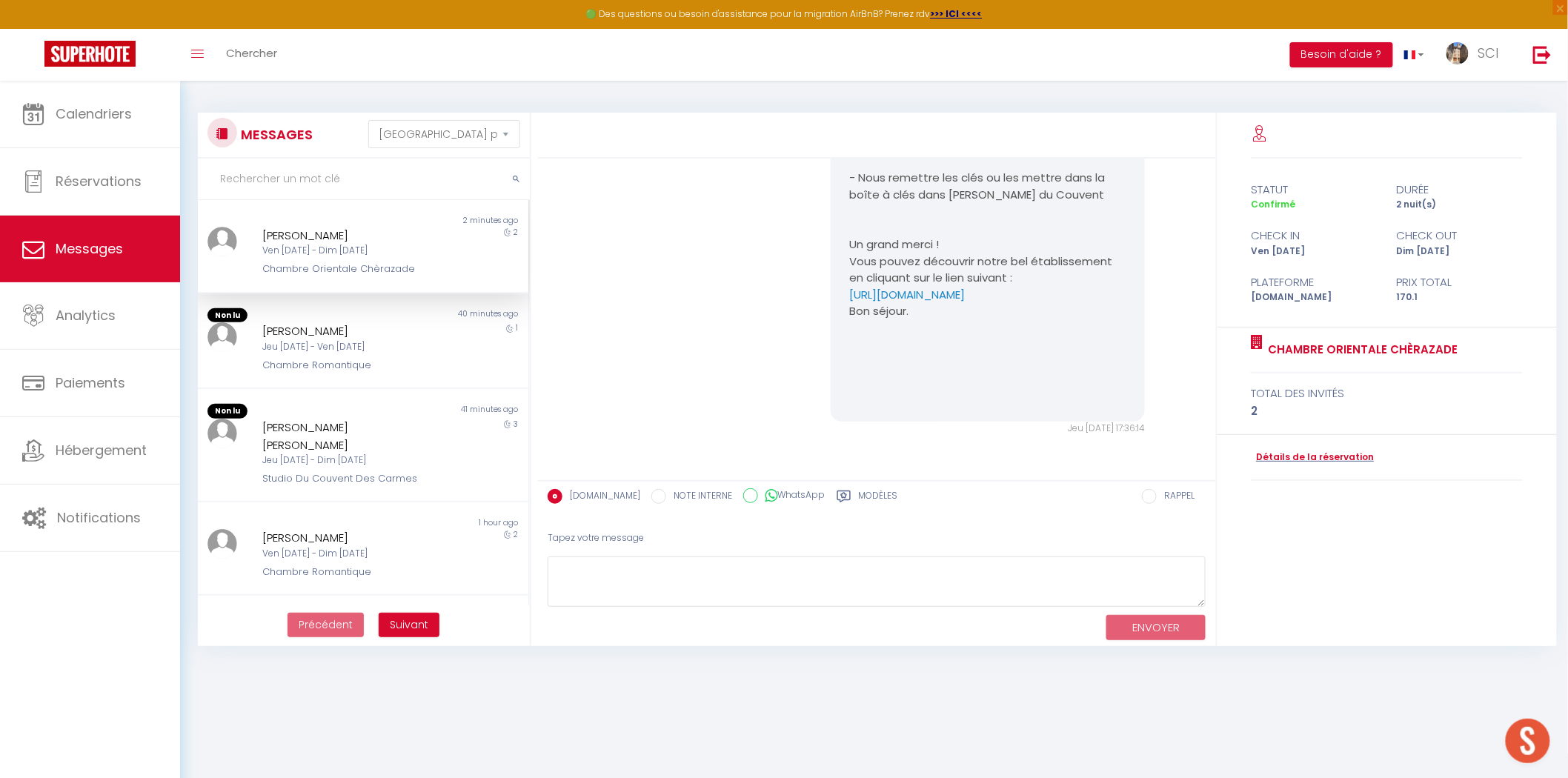
click at [389, 250] on div "Ven 31 Oct - Dim 02 Nov" at bounding box center [348, 251] width 173 height 14
click at [407, 331] on div "EDMOND HOFLER" at bounding box center [348, 331] width 173 height 17
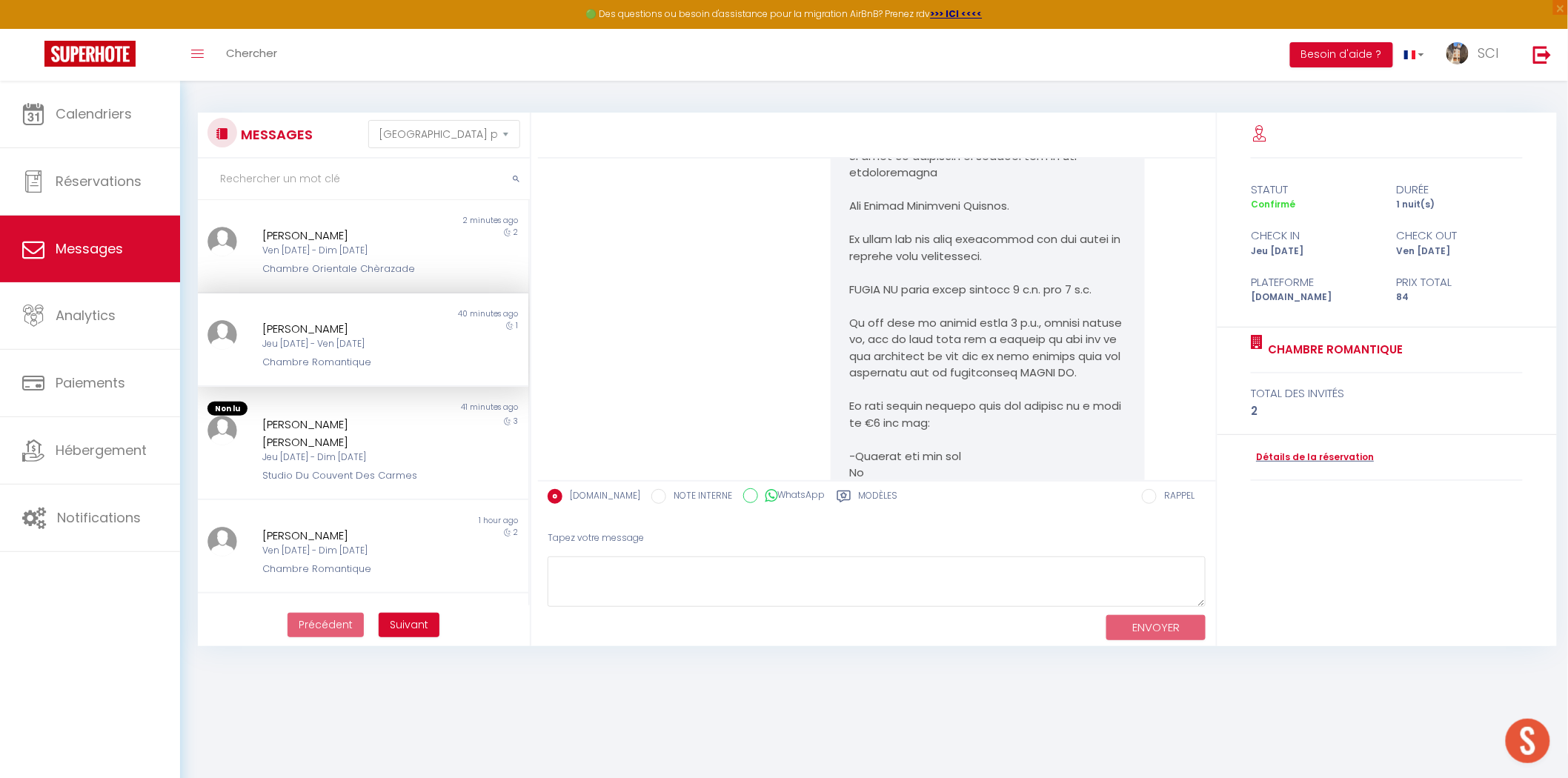
scroll to position [3478, 0]
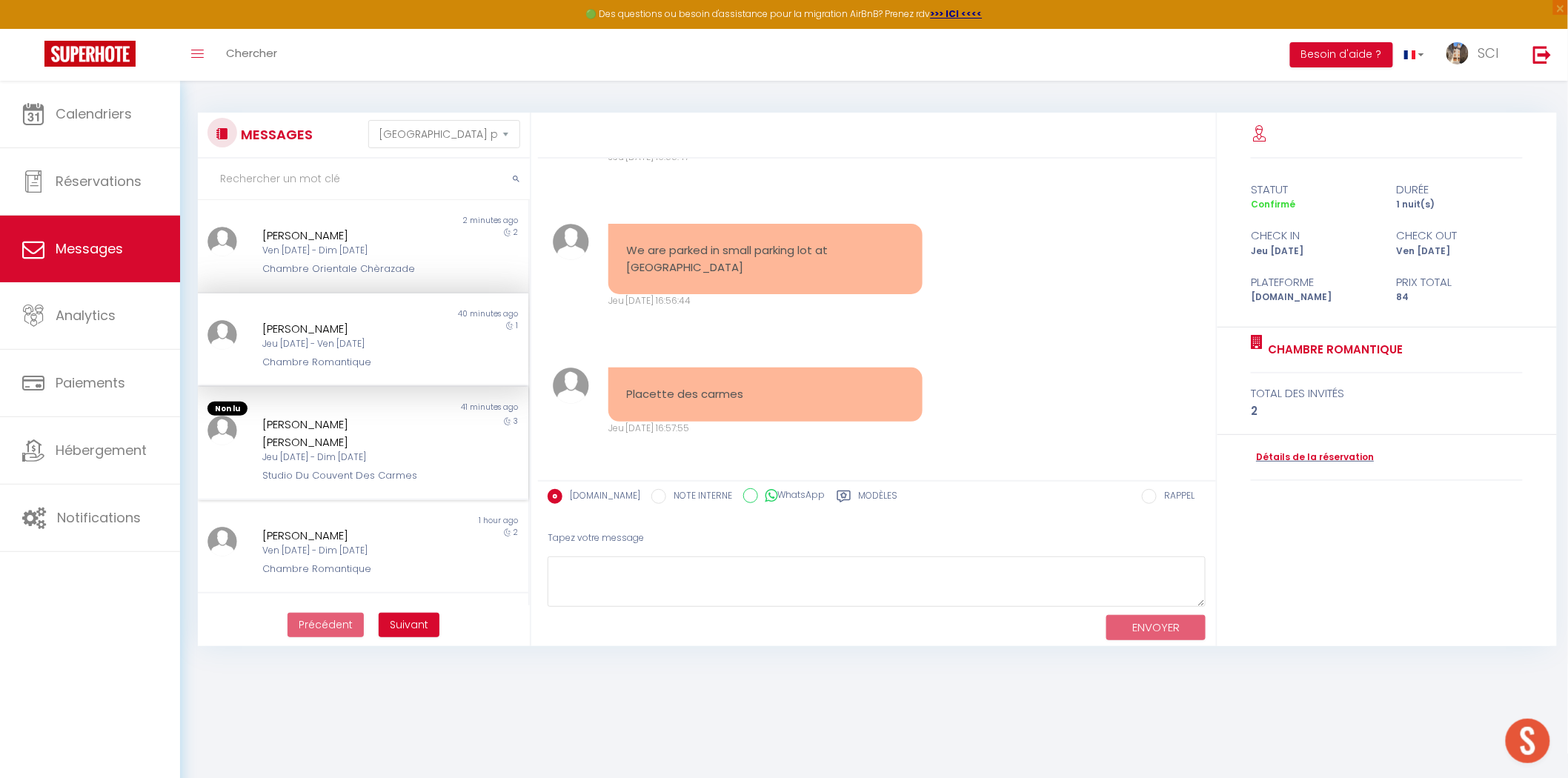
click at [338, 451] on div "Jeu 09 Oct - Dim 12 Oct" at bounding box center [348, 458] width 173 height 14
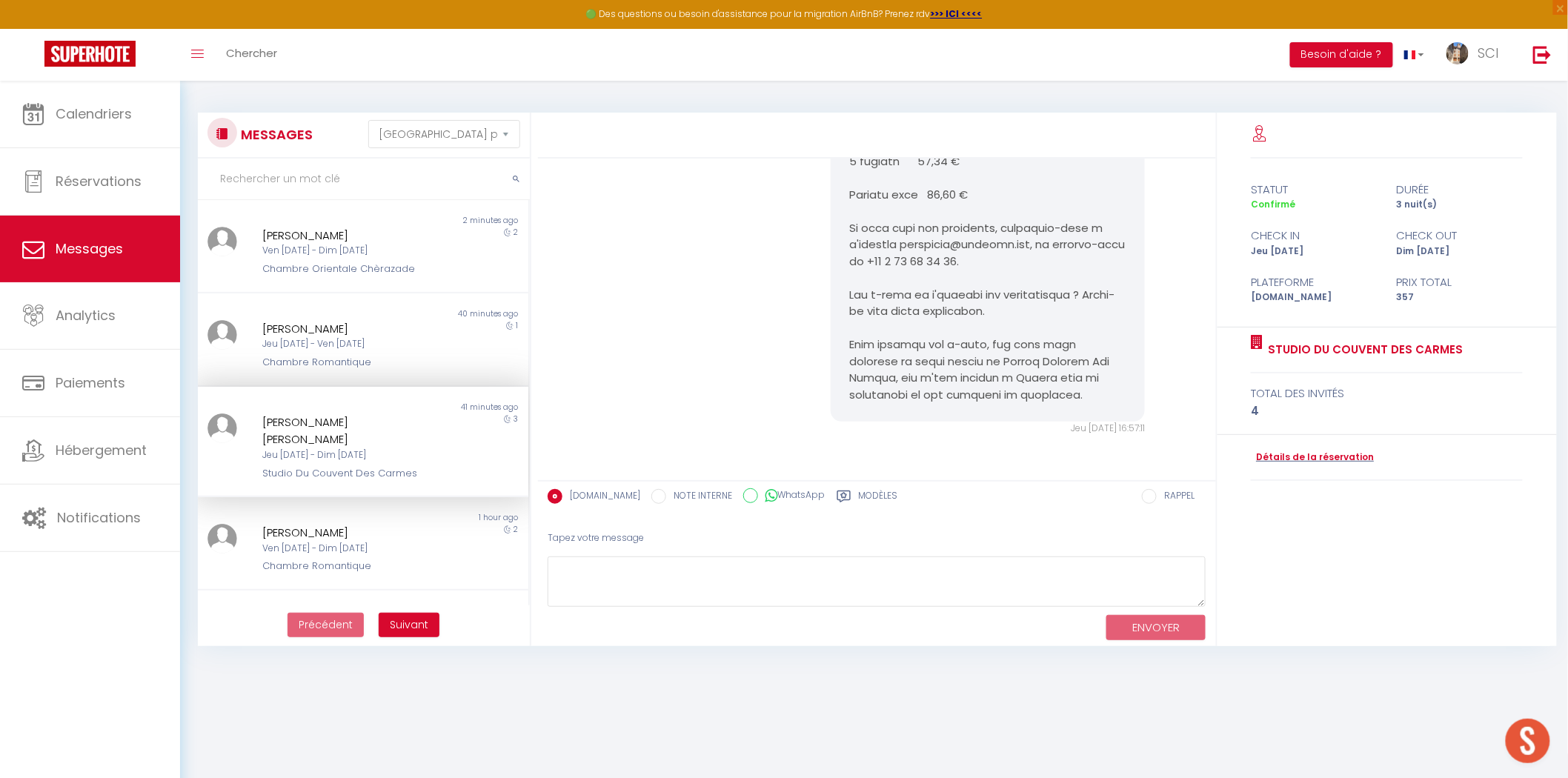
scroll to position [3276, 0]
